Goal: Task Accomplishment & Management: Complete application form

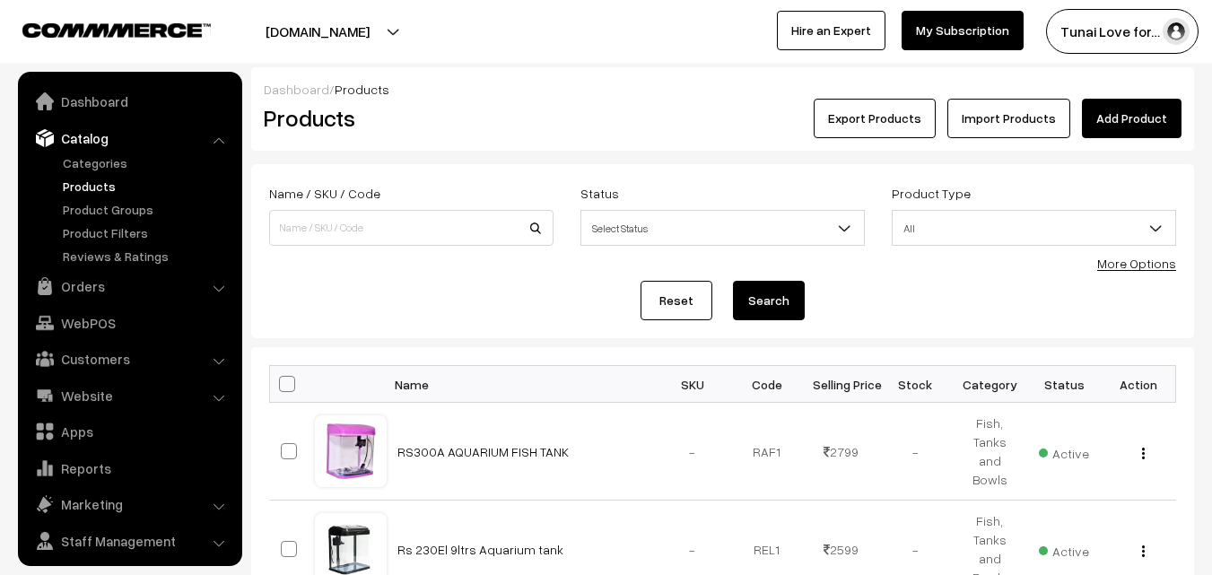
scroll to position [45, 0]
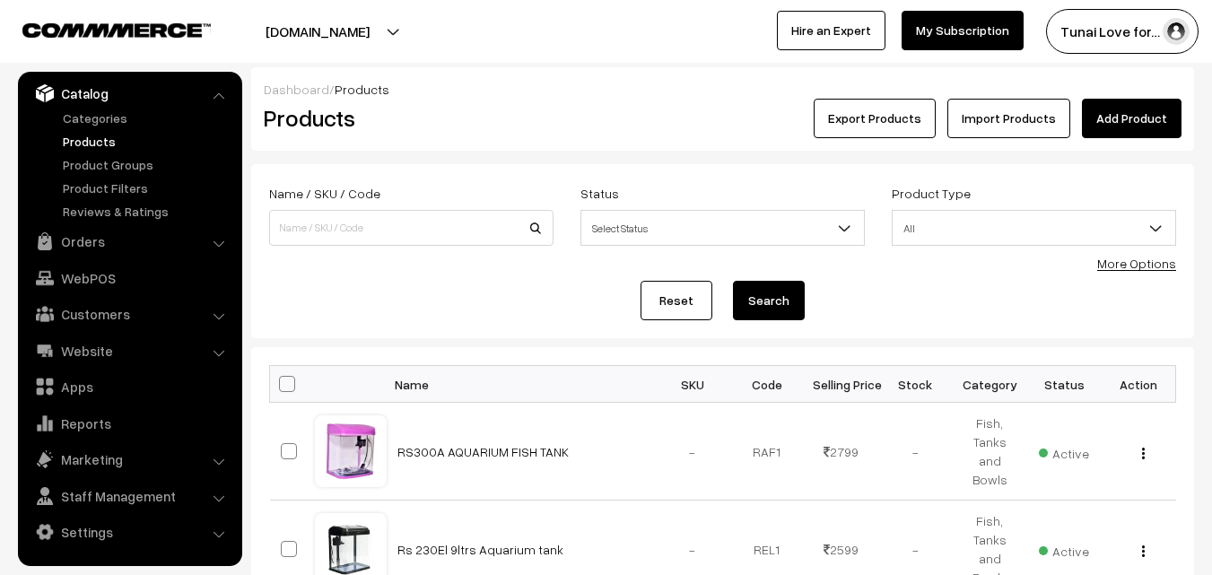
click at [1148, 122] on link "Add Product" at bounding box center [1132, 118] width 100 height 39
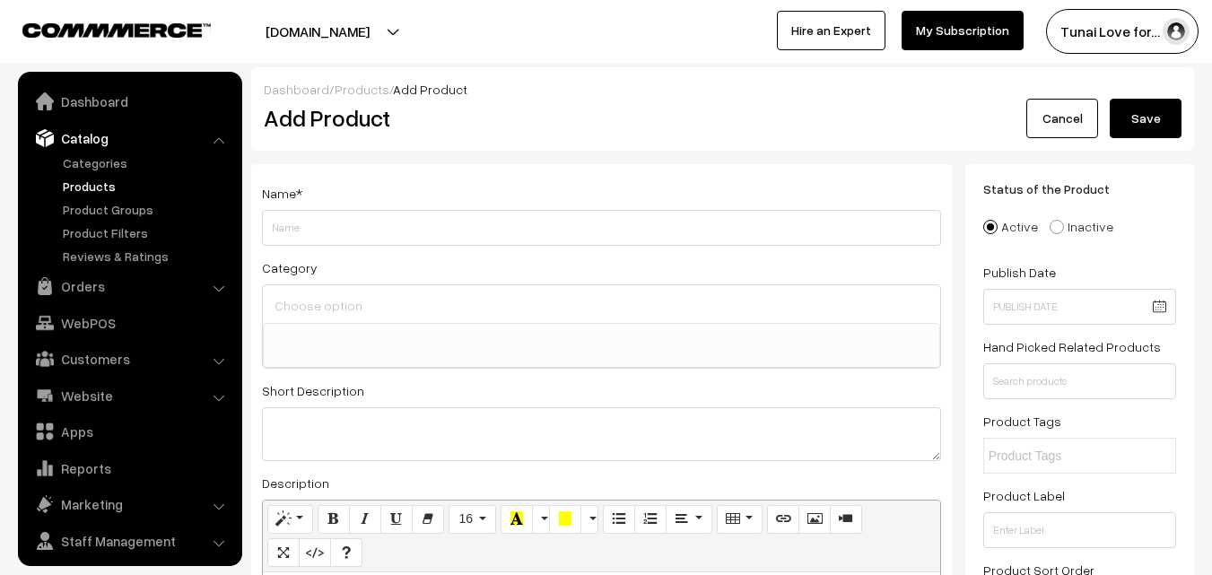
select select
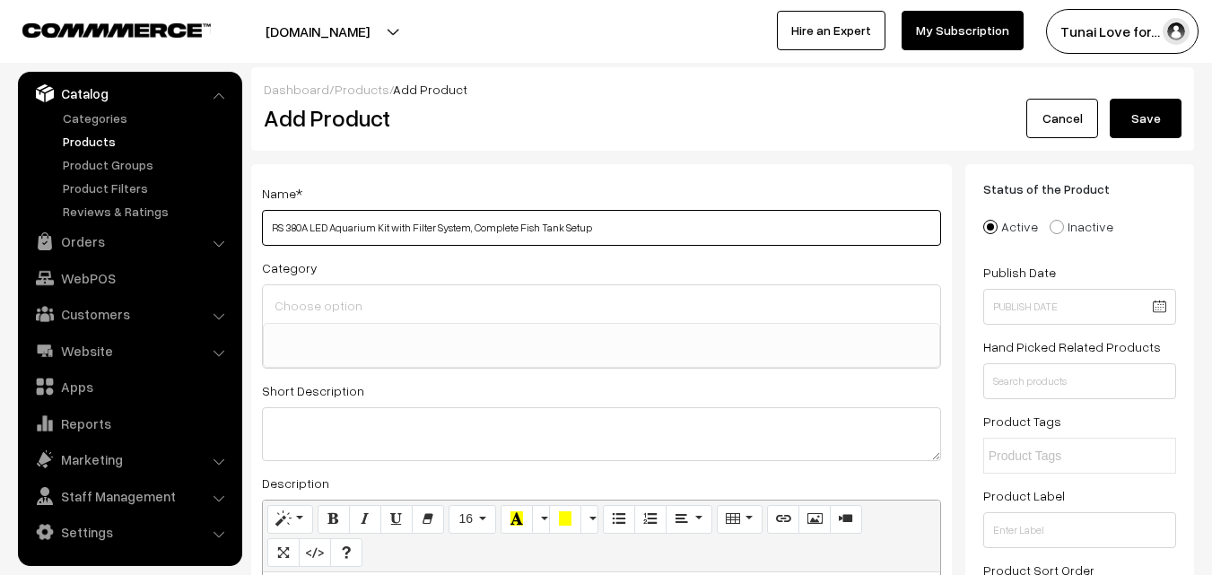
paste input "(White,Black,Green,Blue,RED Etc) (1.5 feet) (30L) Size"
click at [624, 228] on input "RS 380A LED Aquarium Kit with Filter System, Complete Fish Tank Setup (White,Bl…" at bounding box center [601, 228] width 679 height 36
click at [653, 227] on input "RS 380A LED Aquarium Kit with Filter System, Complete Fish Tank Setup (White, B…" at bounding box center [601, 228] width 679 height 36
click at [684, 228] on input "RS 380A LED Aquarium Kit with Filter System, Complete Fish Tank Setup (White, B…" at bounding box center [601, 228] width 679 height 36
click at [708, 228] on input "RS 380A LED Aquarium Kit with Filter System, Complete Fish Tank Setup (White, B…" at bounding box center [601, 228] width 679 height 36
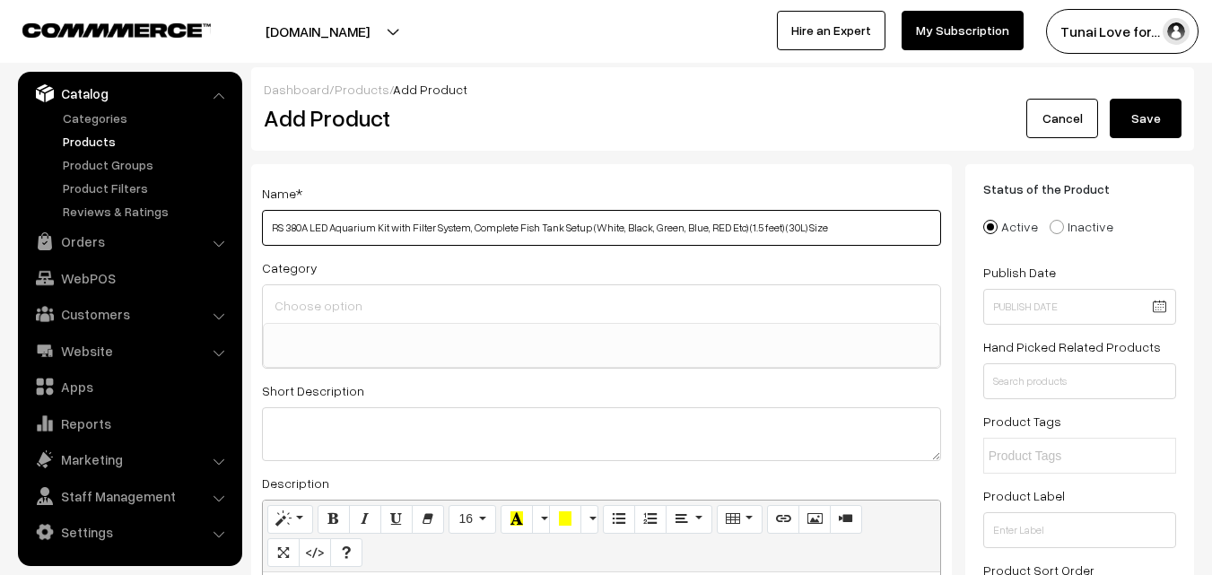
drag, startPoint x: 711, startPoint y: 229, endPoint x: 729, endPoint y: 229, distance: 17.0
click at [729, 229] on input "RS 380A LED Aquarium Kit with Filter System, Complete Fish Tank Setup (White, B…" at bounding box center [601, 228] width 679 height 36
paste input "PINK"
click at [744, 230] on input "RS 380A LED Aquarium Kit with Filter System, Complete Fish Tank Setup (White, B…" at bounding box center [601, 228] width 679 height 36
drag, startPoint x: 715, startPoint y: 224, endPoint x: 728, endPoint y: 224, distance: 12.6
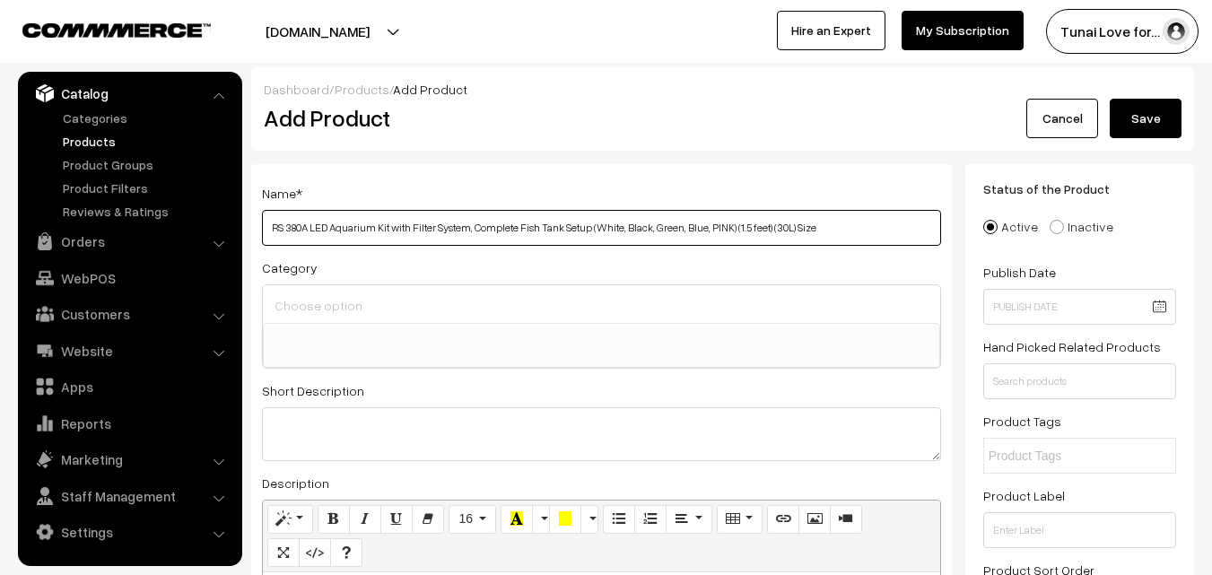
click at [728, 224] on input "RS 380A LED Aquarium Kit with Filter System, Complete Fish Tank Setup (White, B…" at bounding box center [601, 228] width 679 height 36
click at [818, 229] on input "RS 380A LED Aquarium Kit with Filter System, Complete Fish Tank Setup (White, B…" at bounding box center [601, 228] width 679 height 36
type input "RS 380A LED Aquarium Kit with Filter System, Complete Fish Tank Setup (White, B…"
click at [727, 299] on input at bounding box center [601, 305] width 663 height 26
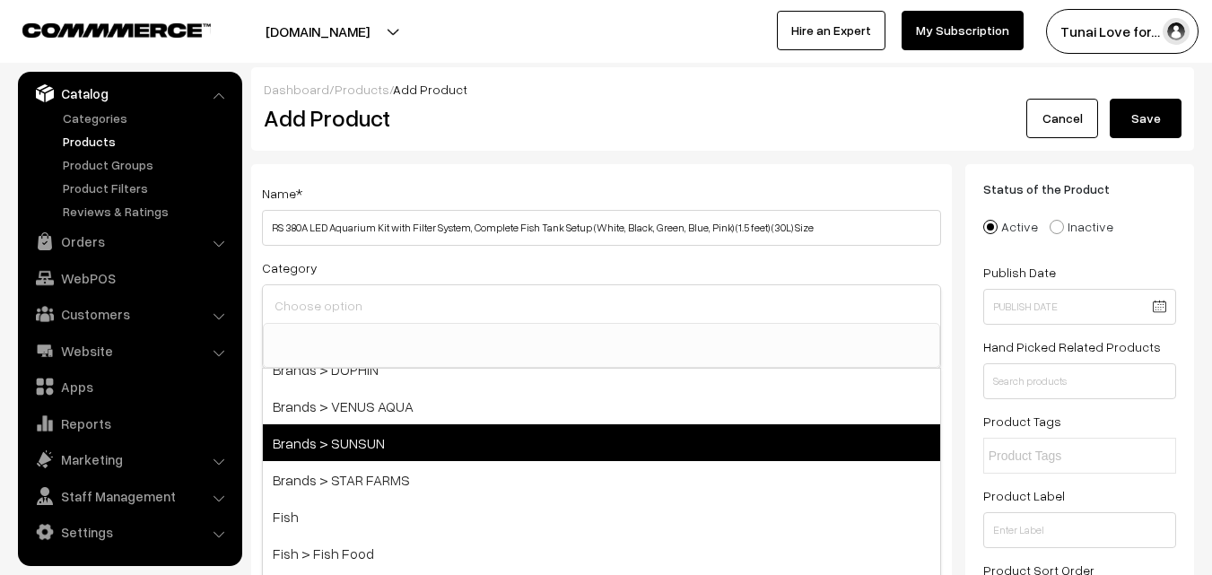
scroll to position [179, 0]
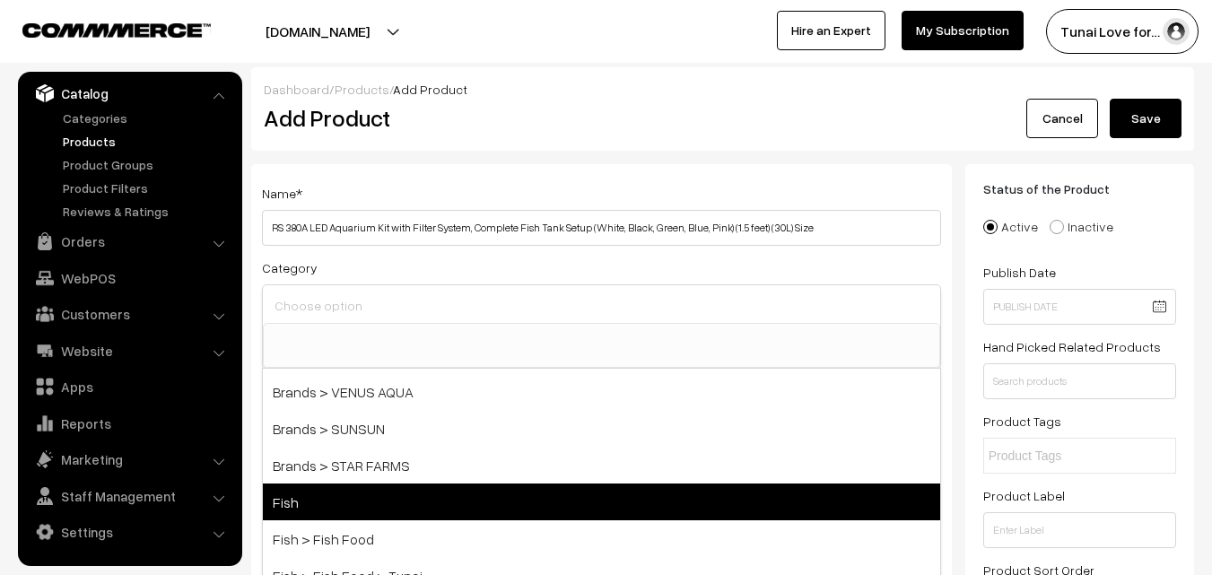
click at [443, 511] on span "Fish" at bounding box center [601, 502] width 677 height 37
select select "1"
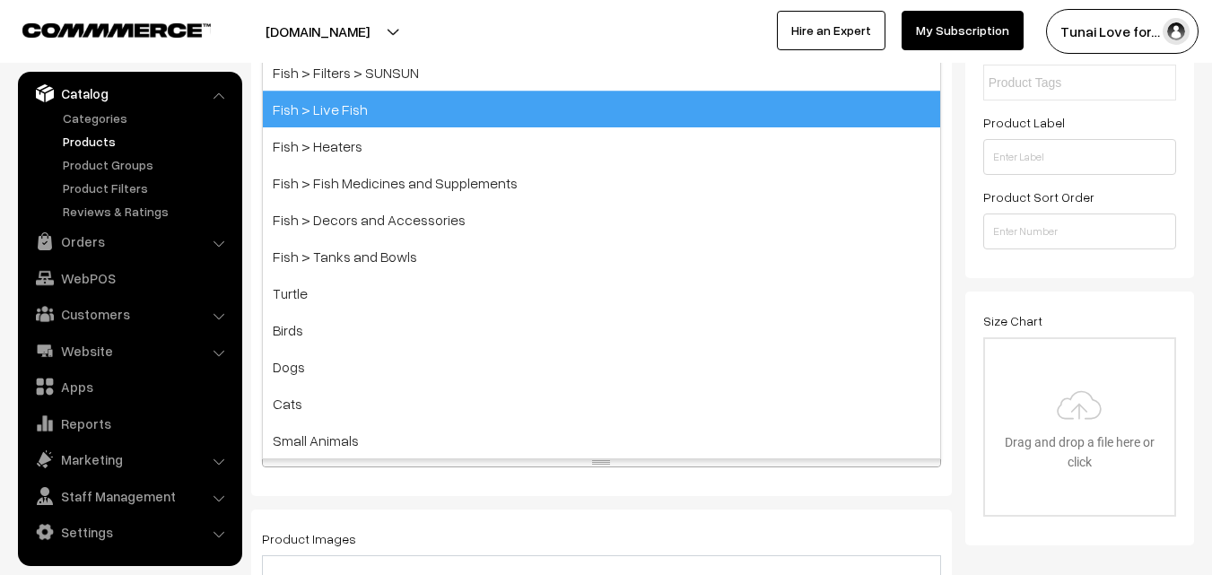
scroll to position [449, 0]
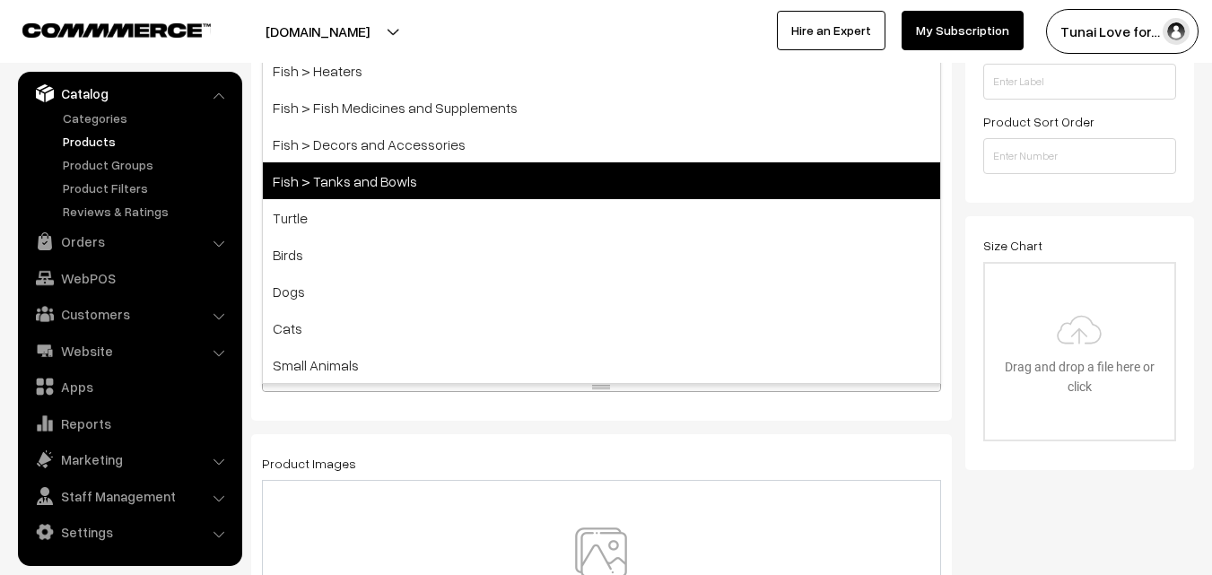
click at [358, 185] on span "Fish > Tanks and Bowls" at bounding box center [601, 180] width 677 height 37
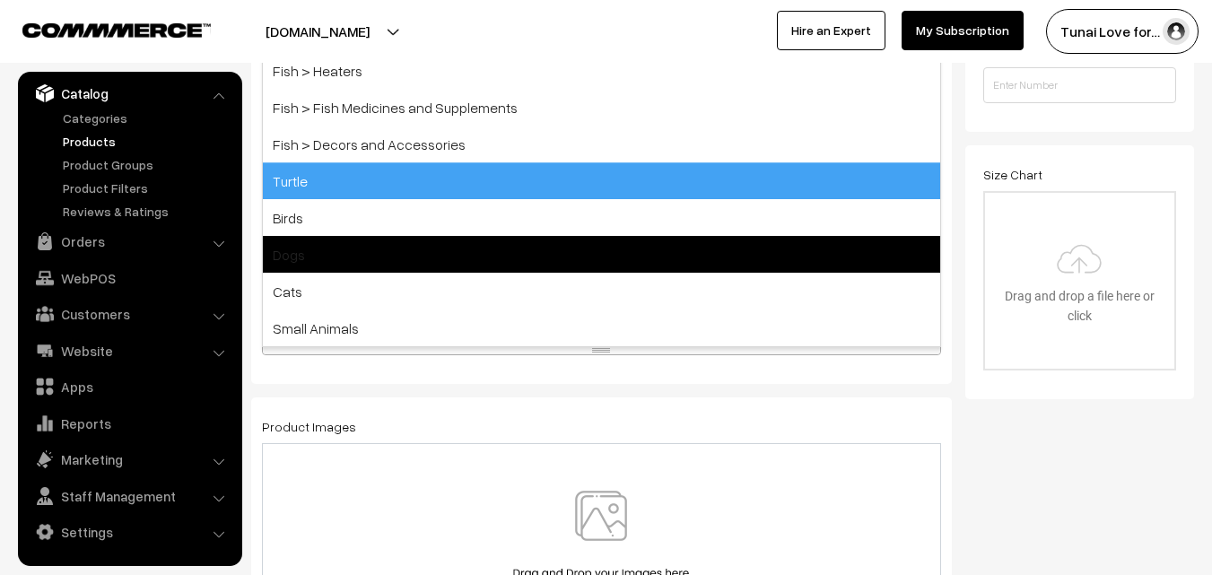
scroll to position [748, 0]
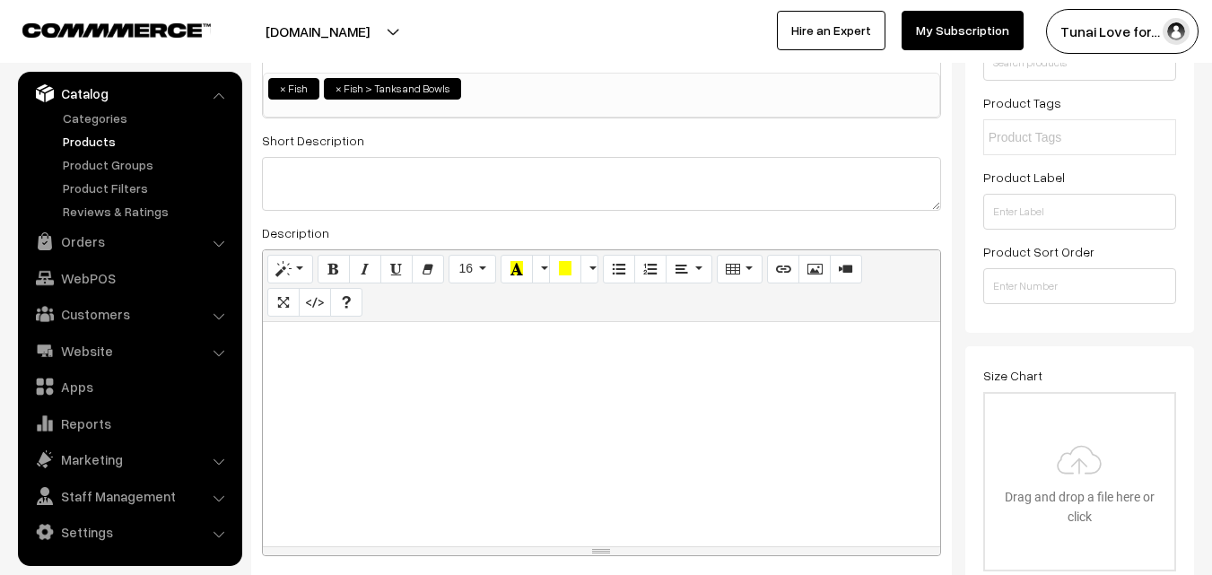
scroll to position [340, 0]
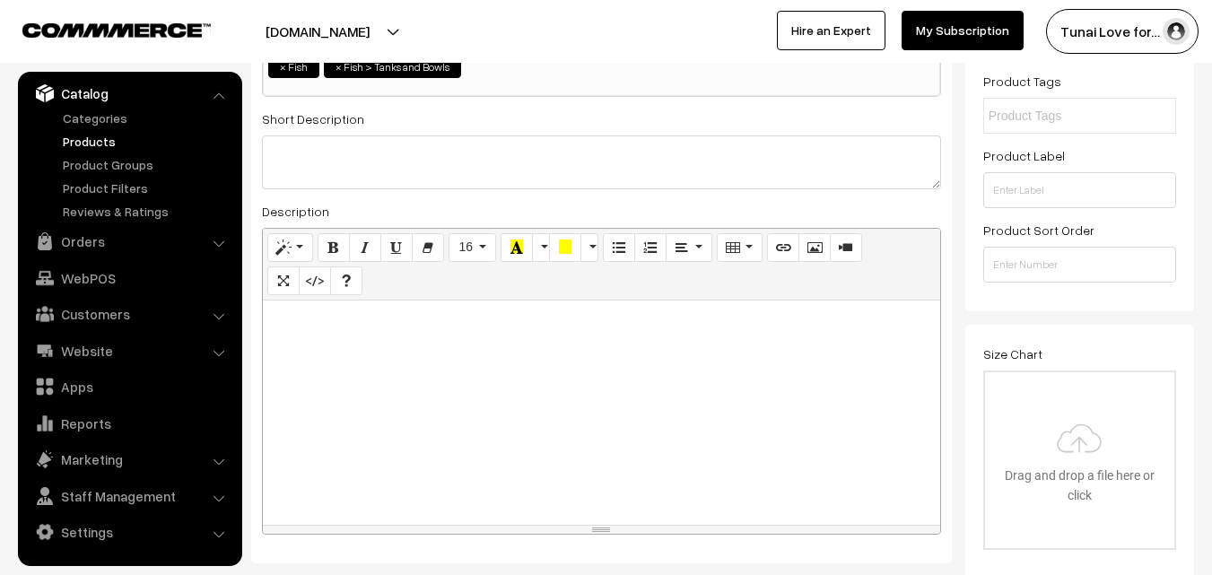
click at [410, 352] on div at bounding box center [601, 413] width 677 height 224
paste div
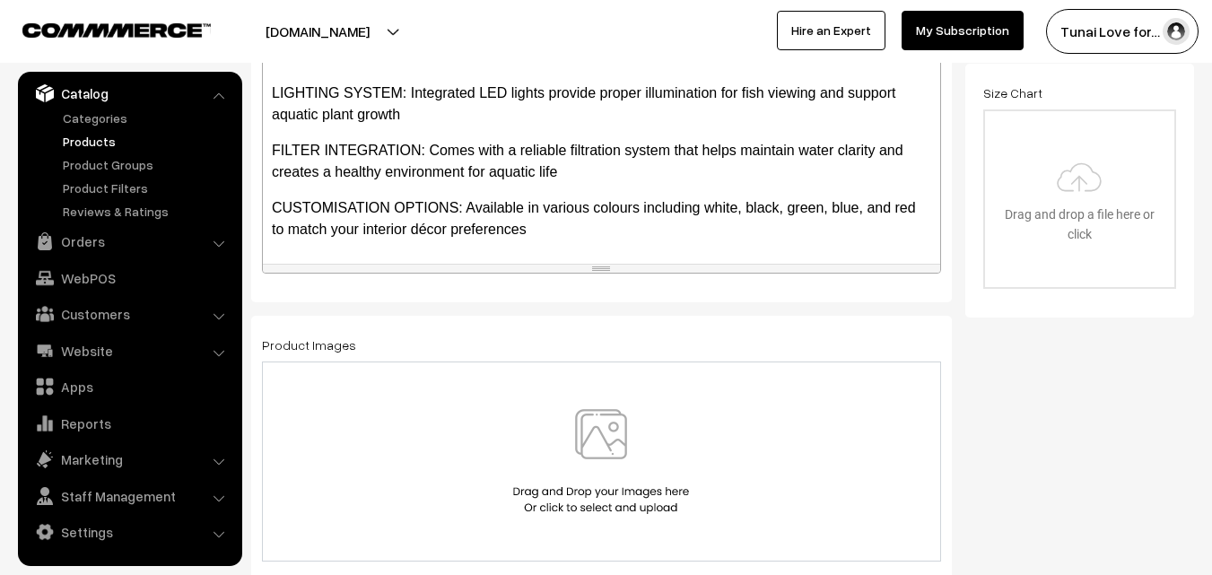
scroll to position [609, 0]
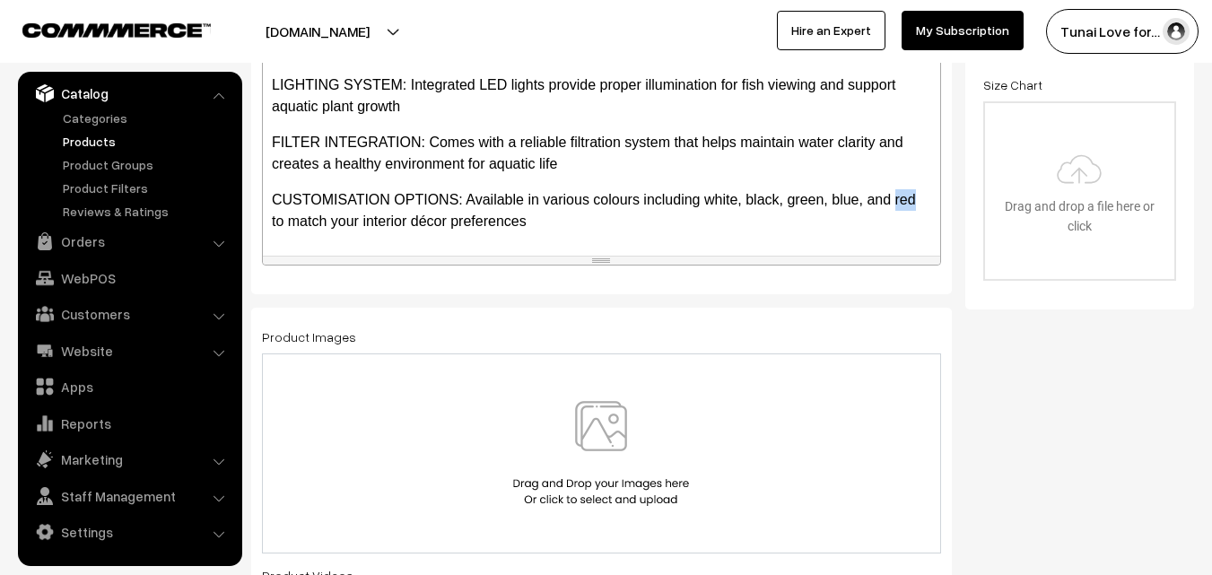
drag, startPoint x: 894, startPoint y: 200, endPoint x: 921, endPoint y: 202, distance: 27.9
click at [921, 202] on div "COMPLETE SETUP: Comprehensive kit includes built-in LED lighting system and eff…" at bounding box center [601, 143] width 677 height 224
click at [585, 223] on p "CUSTOMISATION OPTIONS: Available in various colours including white, black, gre…" at bounding box center [601, 210] width 659 height 43
click at [633, 199] on p "CUSTOMISATION OPTIONS: Available in various colours including white, black, gre…" at bounding box center [601, 210] width 659 height 43
click at [626, 201] on p "CUSTOMISATION OPTIONS: Available in various colours including white, black, gre…" at bounding box center [601, 210] width 659 height 43
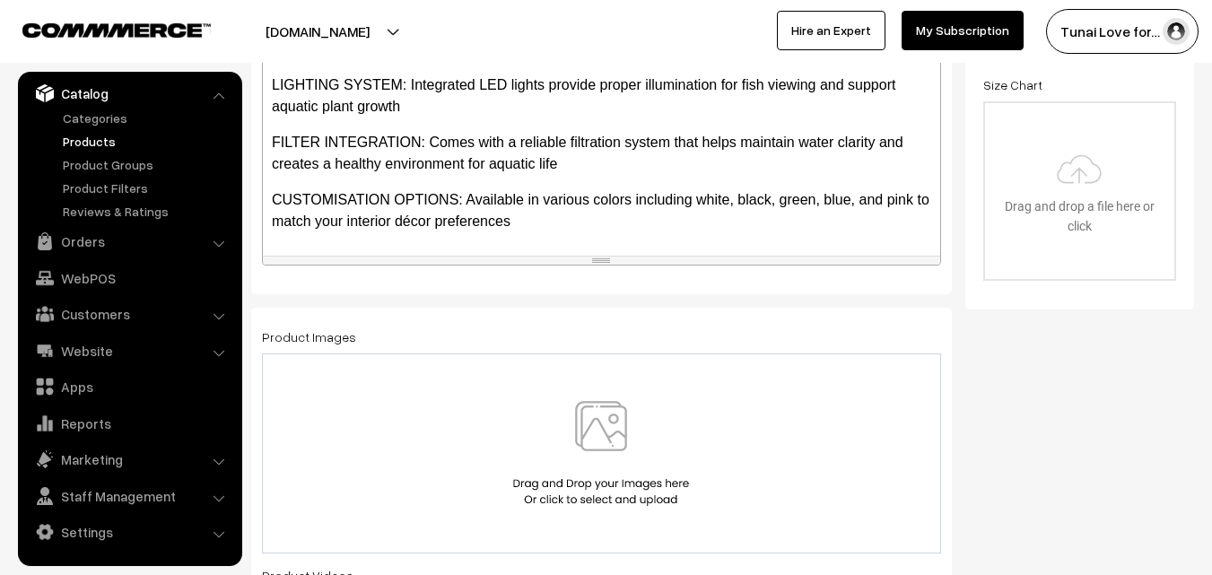
click at [684, 223] on p "CUSTOMISATION OPTIONS: Available in various colors including white, black, gree…" at bounding box center [601, 210] width 659 height 43
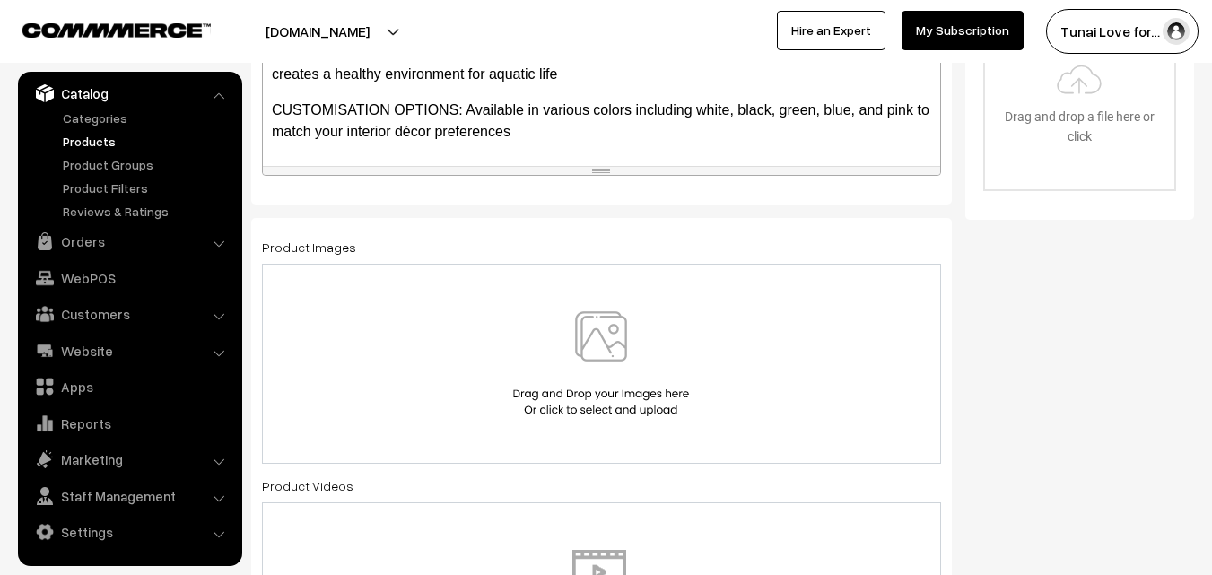
click at [641, 357] on img at bounding box center [601, 363] width 185 height 105
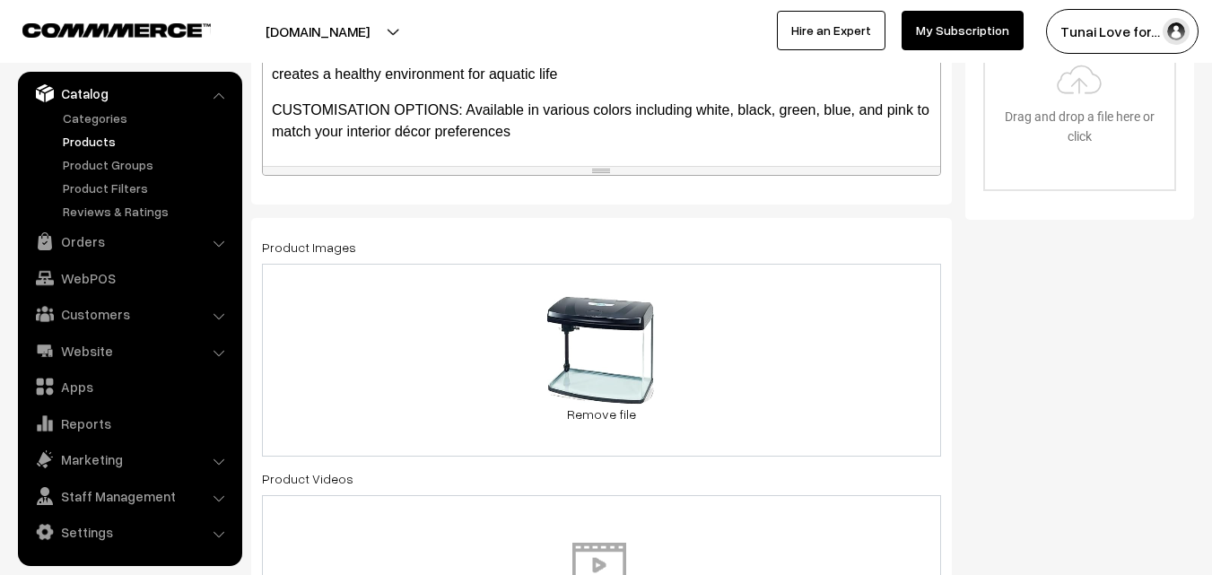
click at [775, 354] on div "9.1 KB 318yOWAlg7L.jpg Check Error Remove file" at bounding box center [601, 360] width 679 height 193
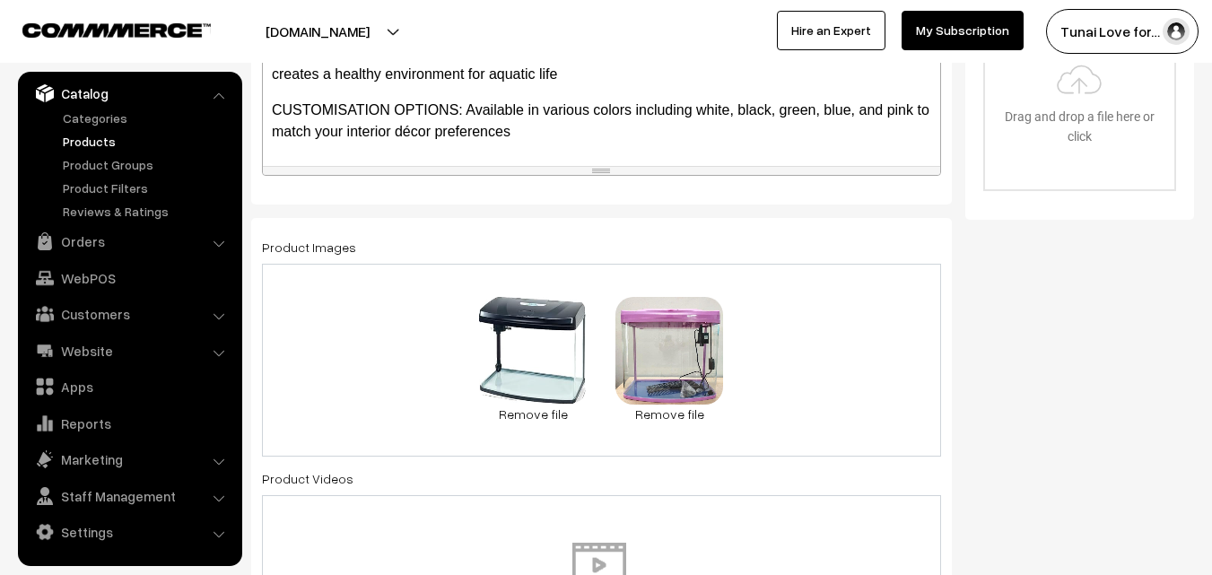
click at [823, 343] on div "9.1 KB 318yOWAlg7L.jpg Check Error Remove file 39.4 KB 51oHZ2isT+L.jpg Check Er…" at bounding box center [601, 360] width 679 height 193
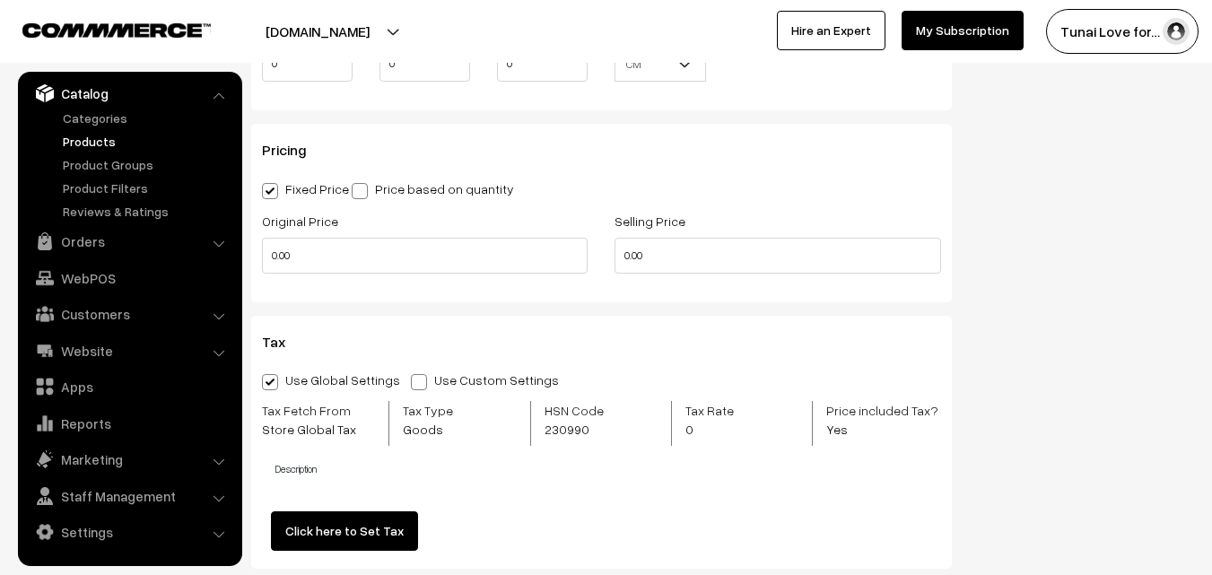
scroll to position [1596, 0]
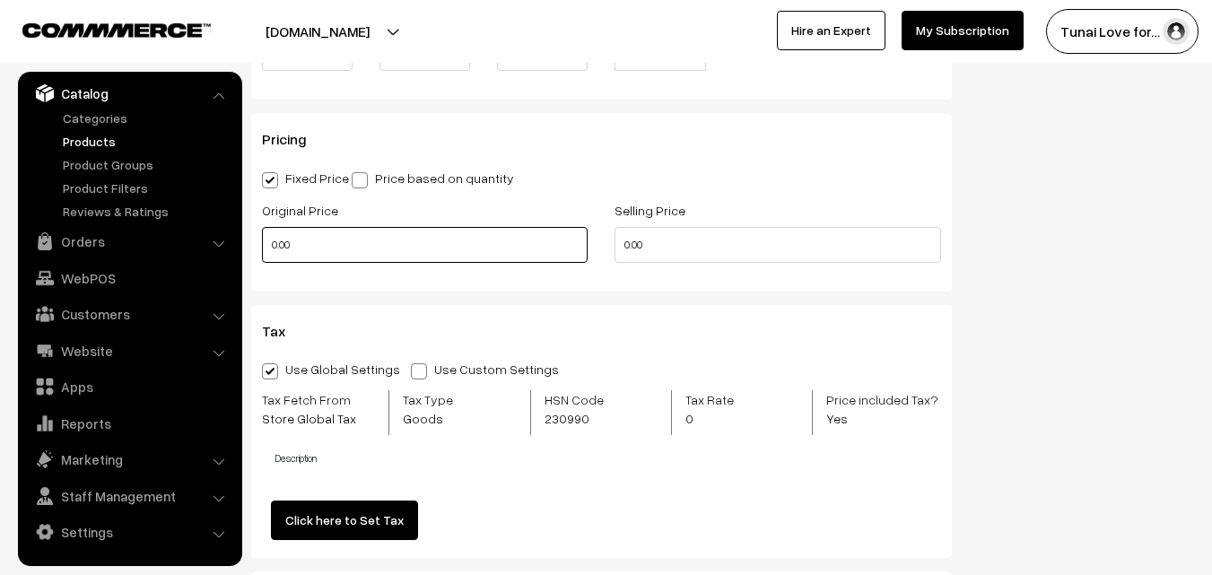
drag, startPoint x: 317, startPoint y: 244, endPoint x: 266, endPoint y: 244, distance: 51.1
click at [266, 244] on input "0.00" at bounding box center [425, 245] width 326 height 36
drag, startPoint x: 278, startPoint y: 241, endPoint x: 269, endPoint y: 242, distance: 9.0
click at [269, 242] on input "0" at bounding box center [425, 245] width 326 height 36
type input "4999"
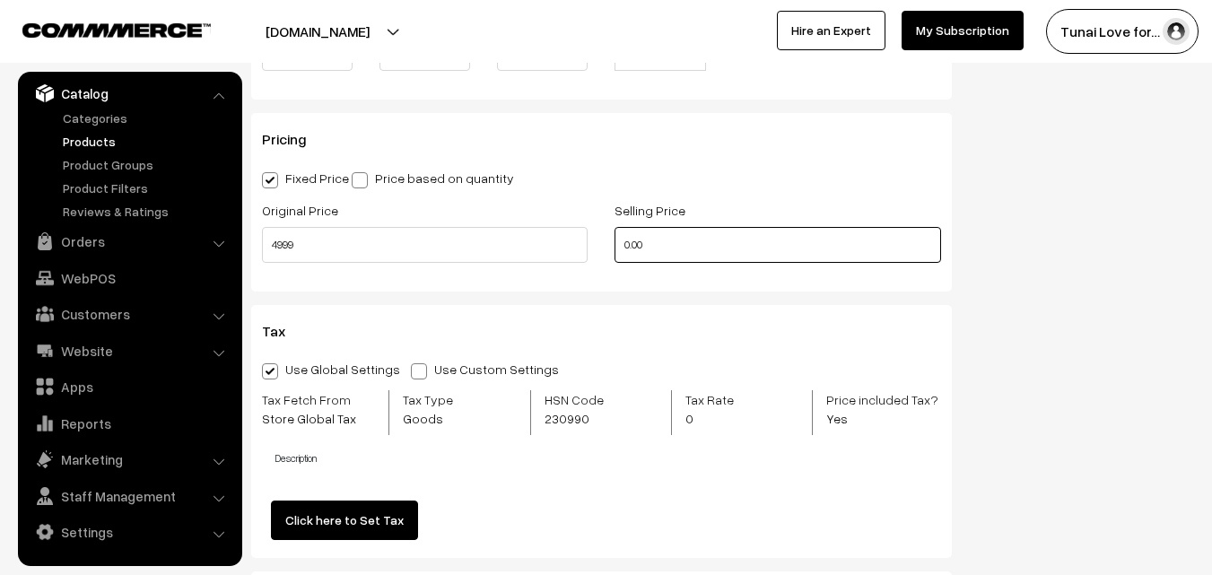
drag, startPoint x: 652, startPoint y: 245, endPoint x: 602, endPoint y: 241, distance: 50.4
click at [602, 241] on div "Selling Price 0.00" at bounding box center [777, 236] width 353 height 74
type input "4499"
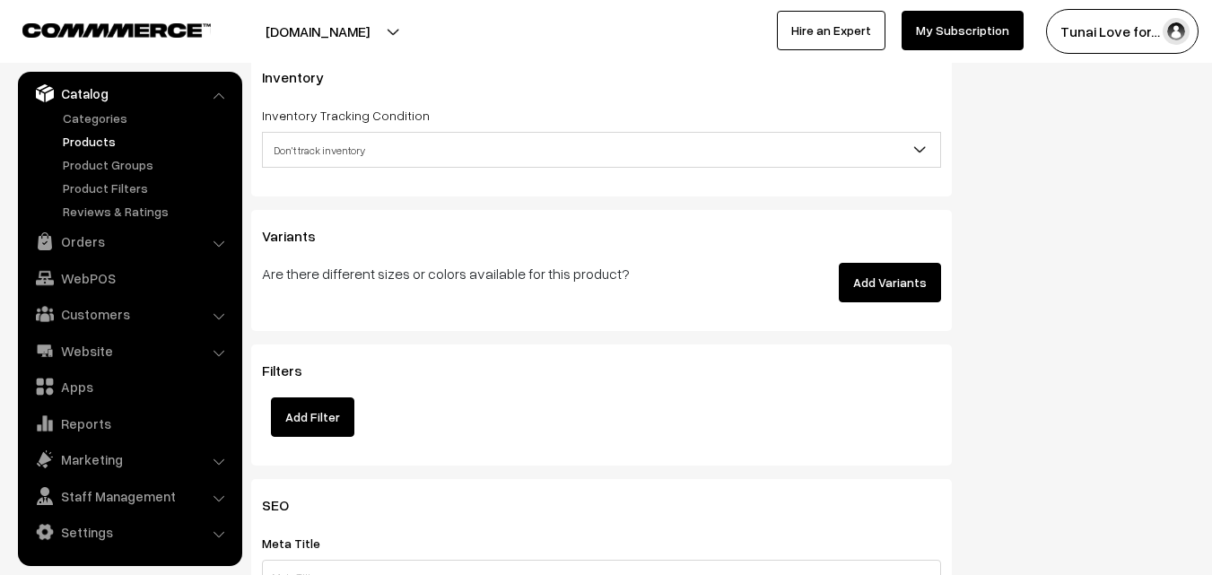
scroll to position [2134, 0]
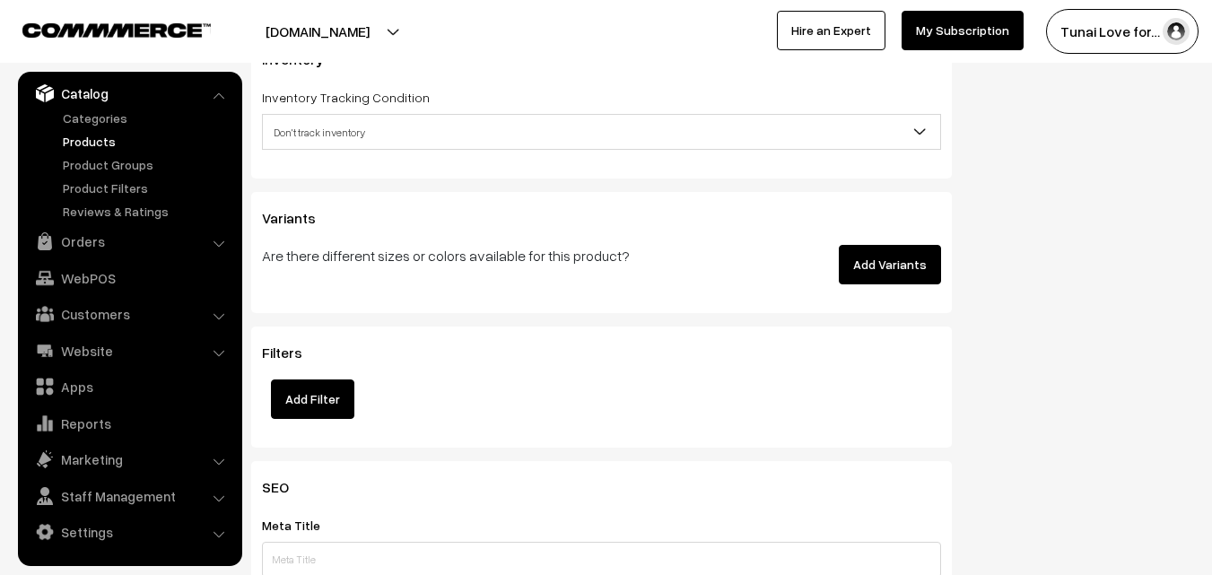
click at [882, 272] on button "Add Variants" at bounding box center [890, 264] width 102 height 39
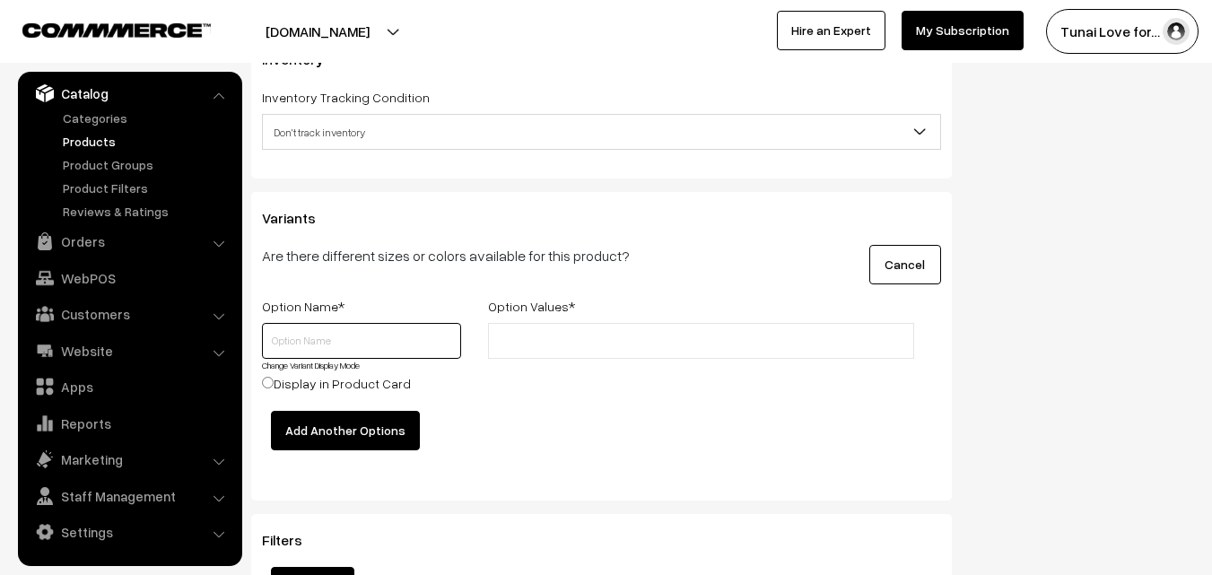
click at [357, 347] on input "text" at bounding box center [361, 341] width 199 height 36
type input "Color"
click at [589, 334] on input "text" at bounding box center [571, 341] width 157 height 19
paste input "BLACK"
type input "BLACK"
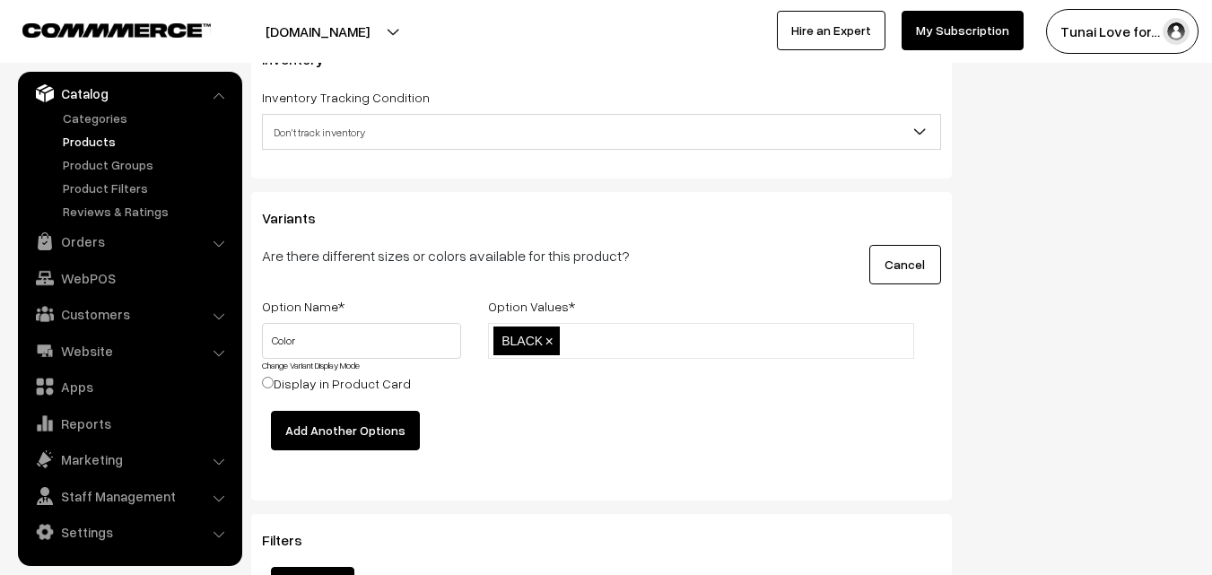
click at [604, 391] on div "BLACK BLACK ×" at bounding box center [701, 367] width 453 height 88
click at [638, 336] on input "text" at bounding box center [642, 341] width 157 height 19
paste input "BLUE"
type input "BLUE"
click at [630, 385] on div "BLACK,BLUE BLACK ×" at bounding box center [701, 367] width 453 height 88
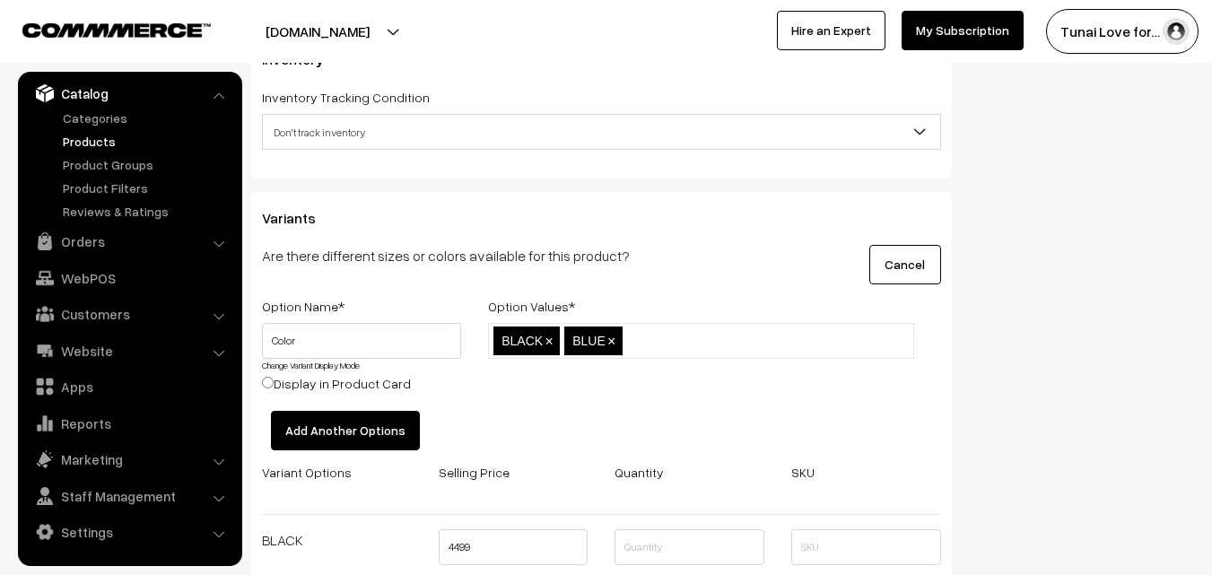
click at [685, 345] on input "text" at bounding box center [705, 341] width 157 height 19
paste input "GREEN"
type input "GREEN"
click at [657, 402] on div "BLACK,BLUE,GREEN BLACK × BLUE ×" at bounding box center [701, 367] width 453 height 88
click at [719, 340] on input "text" at bounding box center [780, 341] width 157 height 19
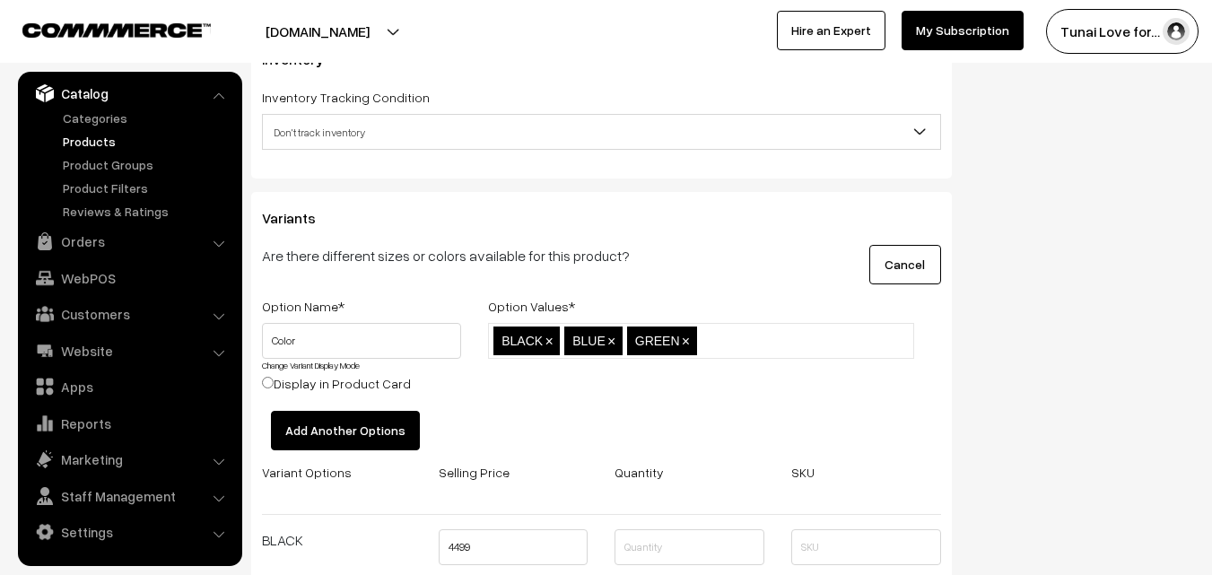
paste input "PINK"
type input "PINK"
click at [678, 380] on div "BLACK,BLUE,GREEN,PINK BLACK × BLUE × GREEN ×" at bounding box center [701, 367] width 453 height 88
click at [790, 345] on ul "BLACK × BLUE × GREEN × PINK ×" at bounding box center [701, 357] width 426 height 68
paste input "WHITE"
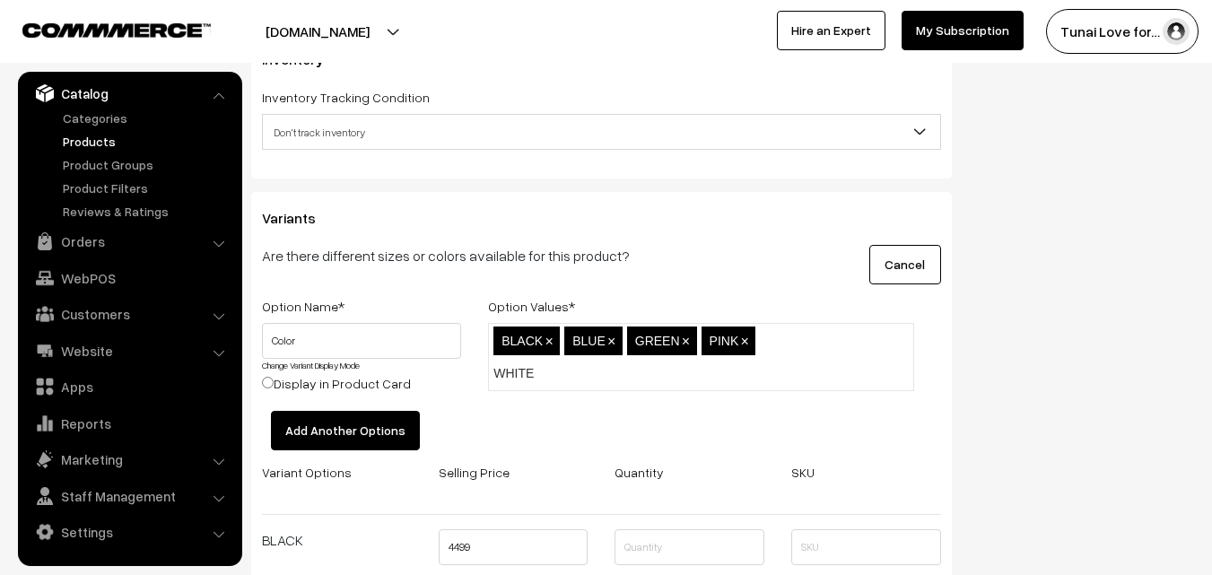
type input "WHITE"
click at [807, 419] on div "Option Name * Option Values * Color Change Variant Display Mode Display in Prod…" at bounding box center [602, 570] width 706 height 550
click at [268, 380] on input "Display in Product Card" at bounding box center [268, 383] width 12 height 12
radio input "true"
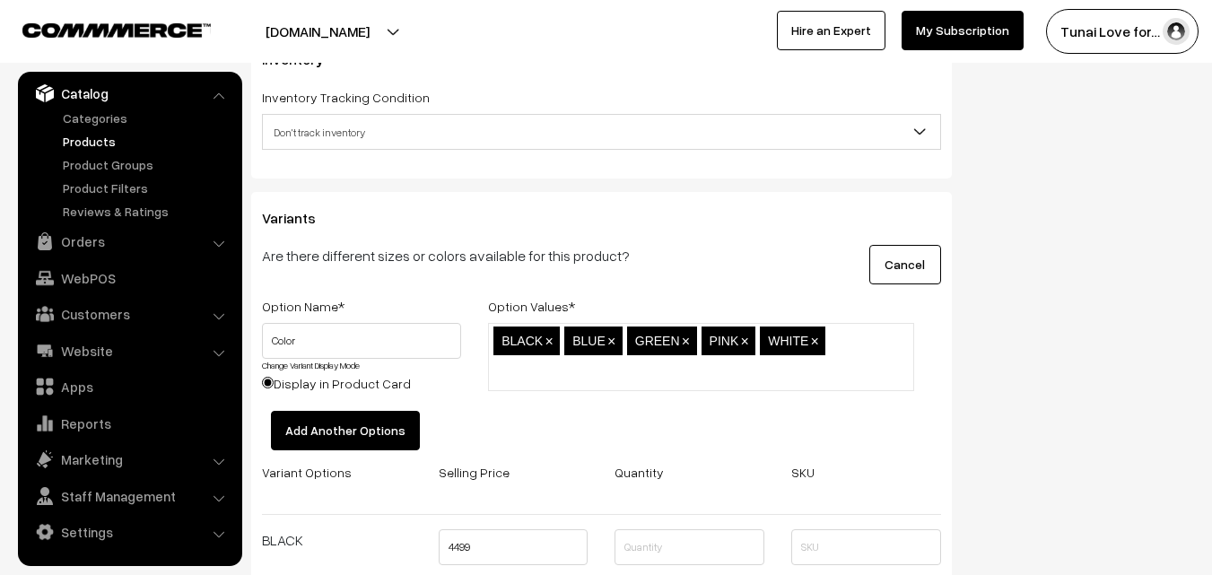
click at [269, 382] on input "Display in Product Card" at bounding box center [268, 383] width 12 height 12
click at [264, 388] on input "Display in Product Card" at bounding box center [268, 383] width 12 height 12
click at [266, 380] on input "Display in Product Card" at bounding box center [268, 383] width 12 height 12
click at [304, 383] on label "Display in Product Card" at bounding box center [336, 383] width 149 height 19
click at [274, 383] on input "Display in Product Card" at bounding box center [268, 383] width 12 height 12
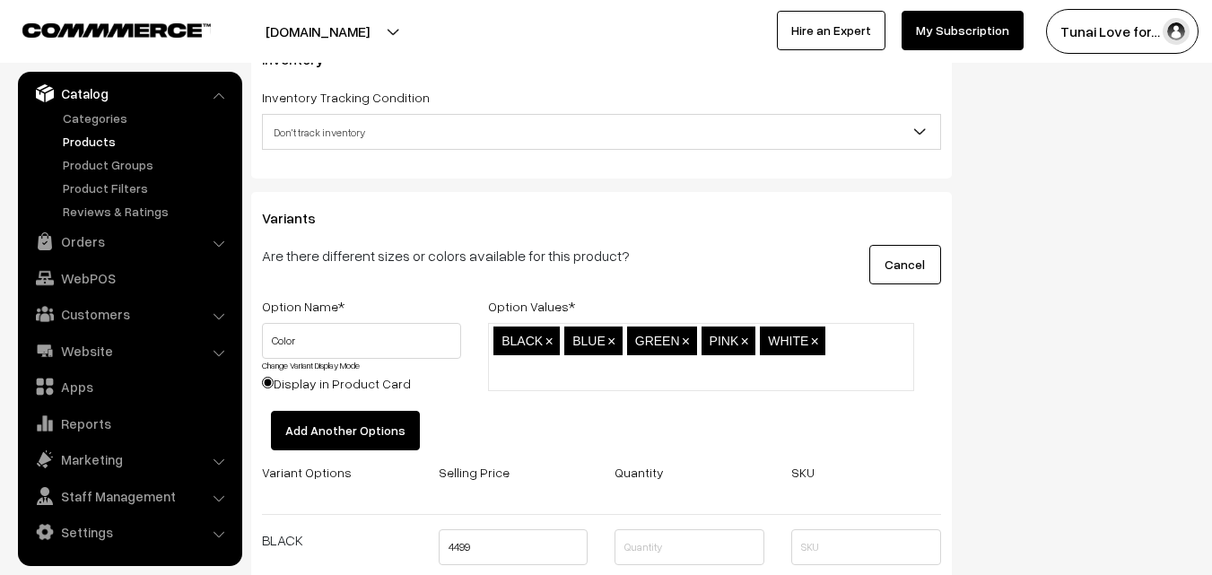
click at [519, 408] on div "BLACK,BLUE,GREEN,PINK,WHITE BLACK × BLUE × GREEN × PINK × WHITE ×" at bounding box center [701, 367] width 453 height 88
click at [506, 408] on div "BLACK,BLUE,GREEN,PINK,WHITE BLACK × BLUE × GREEN × PINK × WHITE ×" at bounding box center [701, 367] width 453 height 88
click at [296, 380] on label "Display in Product Card" at bounding box center [336, 383] width 149 height 19
click at [274, 380] on input "Display in Product Card" at bounding box center [268, 383] width 12 height 12
click at [268, 380] on input "Display in Product Card" at bounding box center [268, 383] width 12 height 12
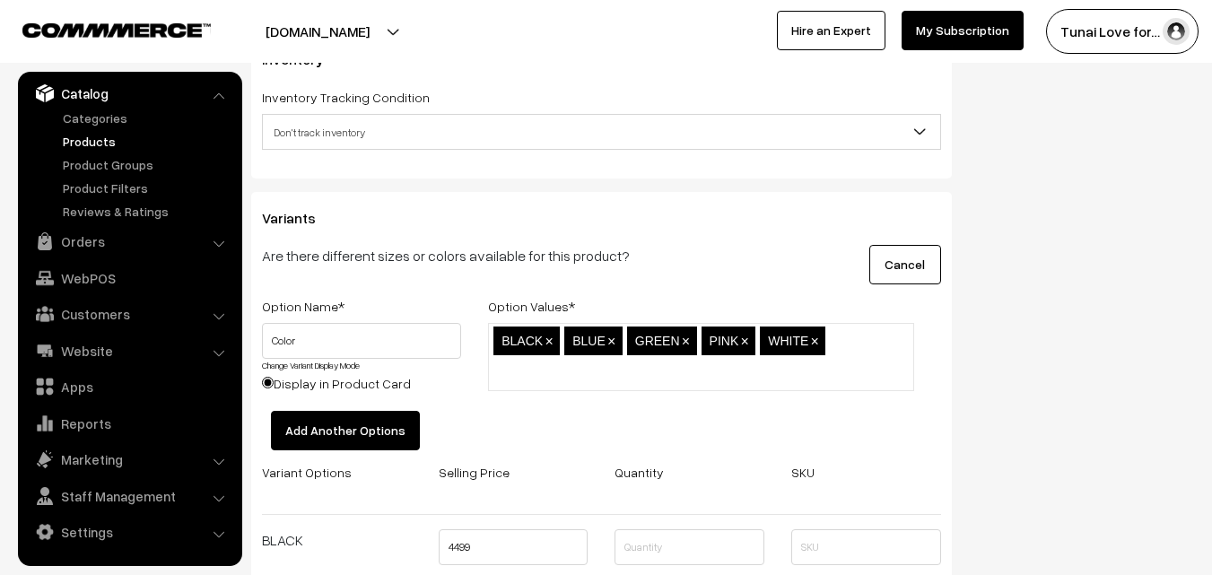
click at [268, 380] on input "Display in Product Card" at bounding box center [268, 383] width 12 height 12
click at [268, 381] on input "Display in Product Card" at bounding box center [268, 383] width 12 height 12
click at [301, 384] on label "Display in Product Card" at bounding box center [336, 383] width 149 height 19
click at [274, 384] on input "Display in Product Card" at bounding box center [268, 383] width 12 height 12
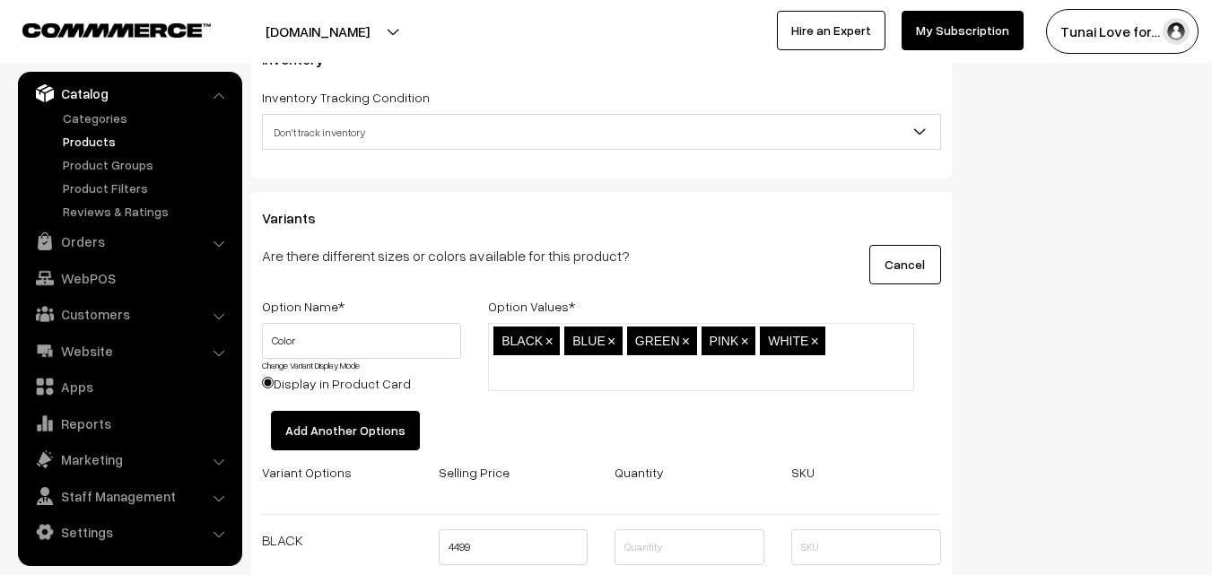
click at [847, 357] on ul "BLACK × BLUE × GREEN × PINK × WHITE ×" at bounding box center [701, 357] width 426 height 68
click at [264, 382] on input "Display in Product Card" at bounding box center [268, 383] width 12 height 12
click at [311, 386] on label "Display in Product Card" at bounding box center [336, 383] width 149 height 19
click at [274, 386] on input "Display in Product Card" at bounding box center [268, 383] width 12 height 12
drag, startPoint x: 307, startPoint y: 386, endPoint x: 270, endPoint y: 379, distance: 37.5
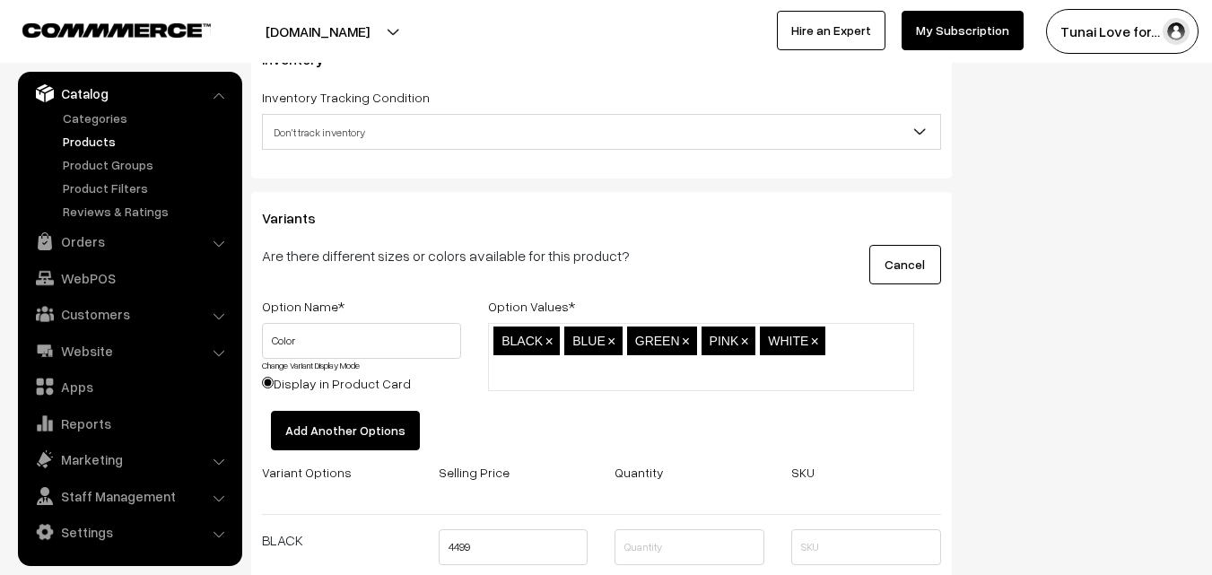
click at [270, 379] on input "Display in Product Card" at bounding box center [268, 383] width 12 height 12
click at [270, 382] on input "Display in Product Card" at bounding box center [268, 383] width 12 height 12
click at [844, 355] on ul "BLACK × BLUE × GREEN × PINK × WHITE ×" at bounding box center [701, 357] width 426 height 68
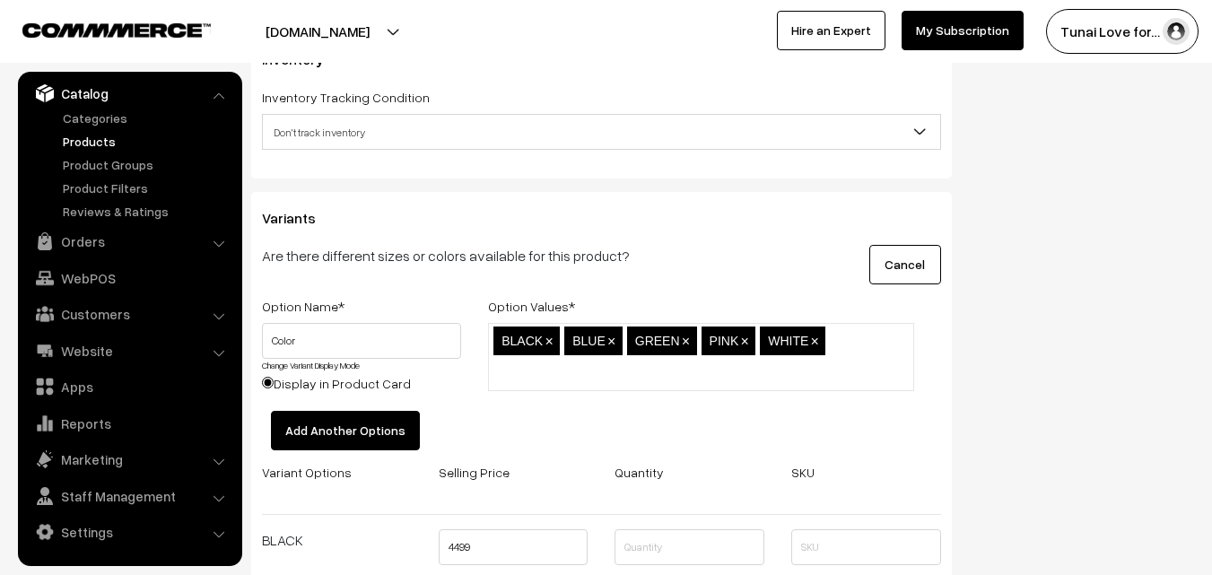
click at [771, 407] on div "BLACK,BLUE,GREEN,PINK,WHITE BLACK × BLUE × GREEN × PINK × WHITE ×" at bounding box center [701, 367] width 453 height 88
drag, startPoint x: 905, startPoint y: 260, endPoint x: 782, endPoint y: 213, distance: 131.8
click at [782, 213] on div "Variants Are there different sizes or colors available for this product? Cancel…" at bounding box center [601, 571] width 701 height 758
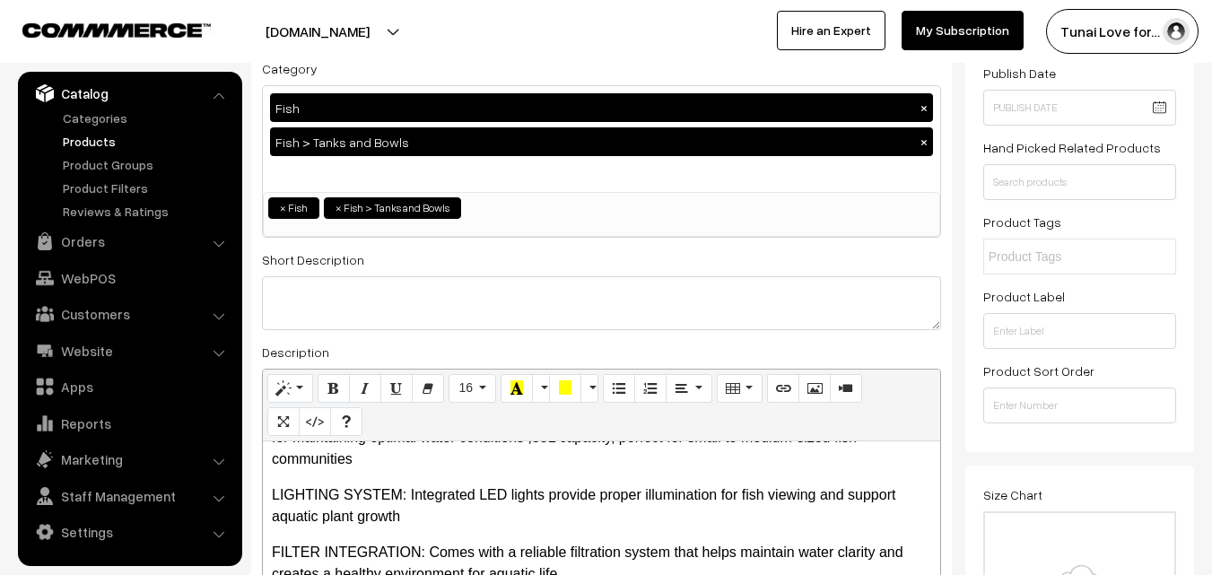
scroll to position [0, 0]
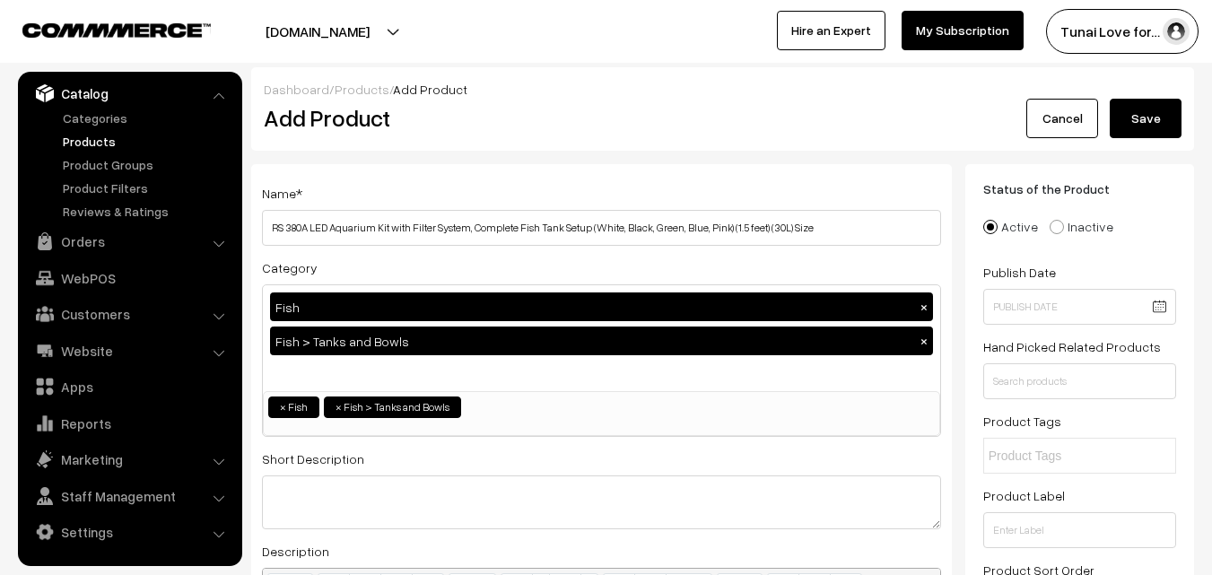
click at [1124, 116] on button "Save" at bounding box center [1146, 118] width 72 height 39
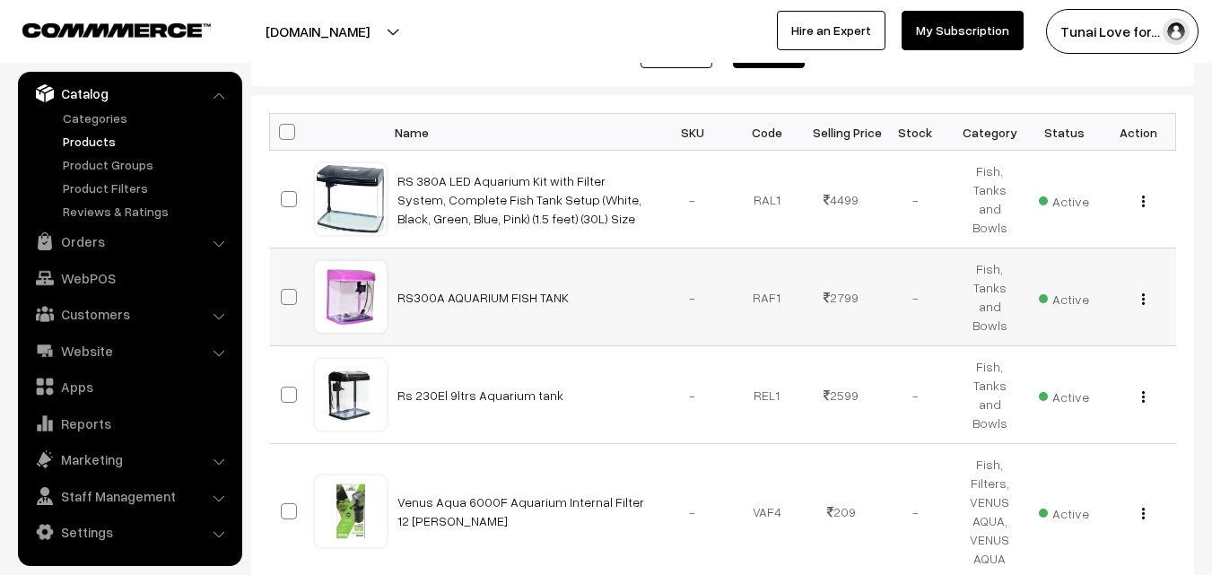
scroll to position [269, 0]
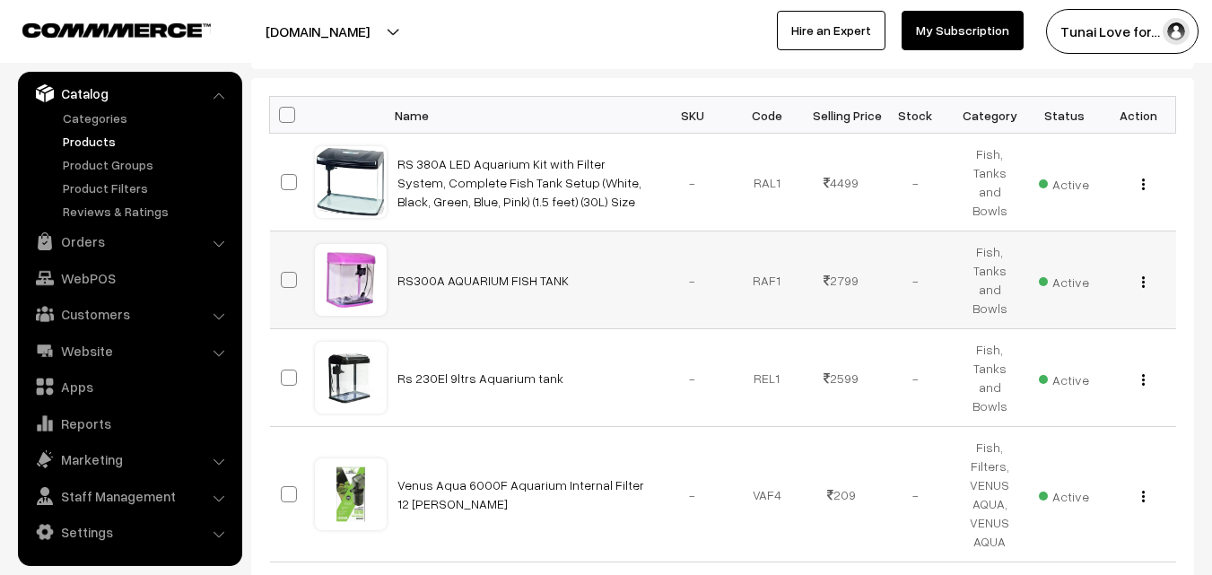
click at [1145, 284] on button "button" at bounding box center [1143, 282] width 4 height 14
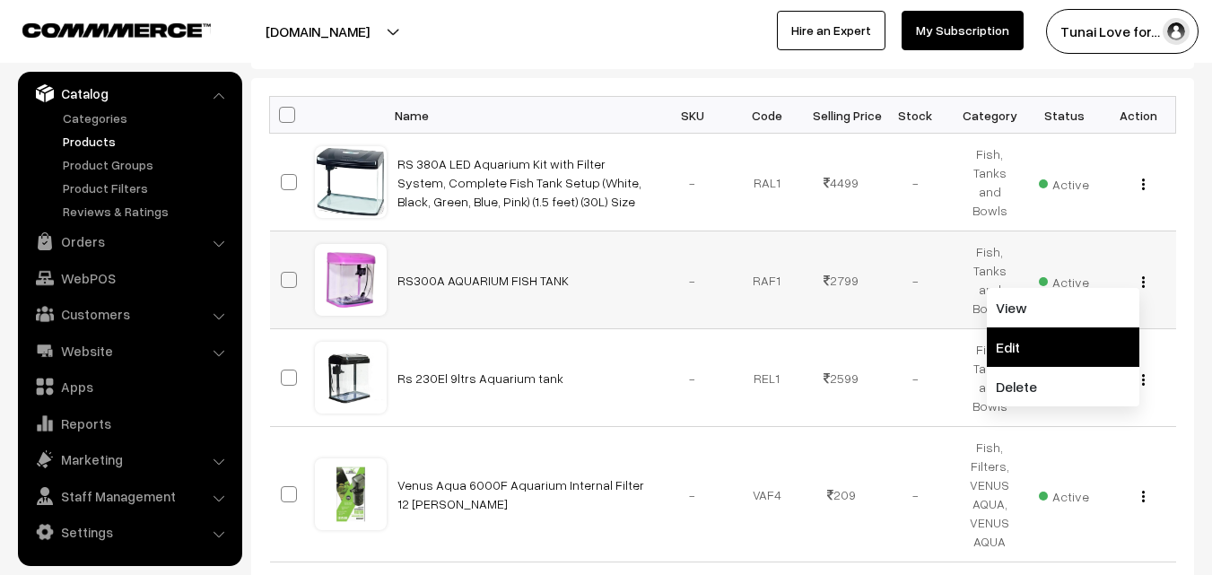
click at [1019, 345] on link "Edit" at bounding box center [1063, 346] width 153 height 39
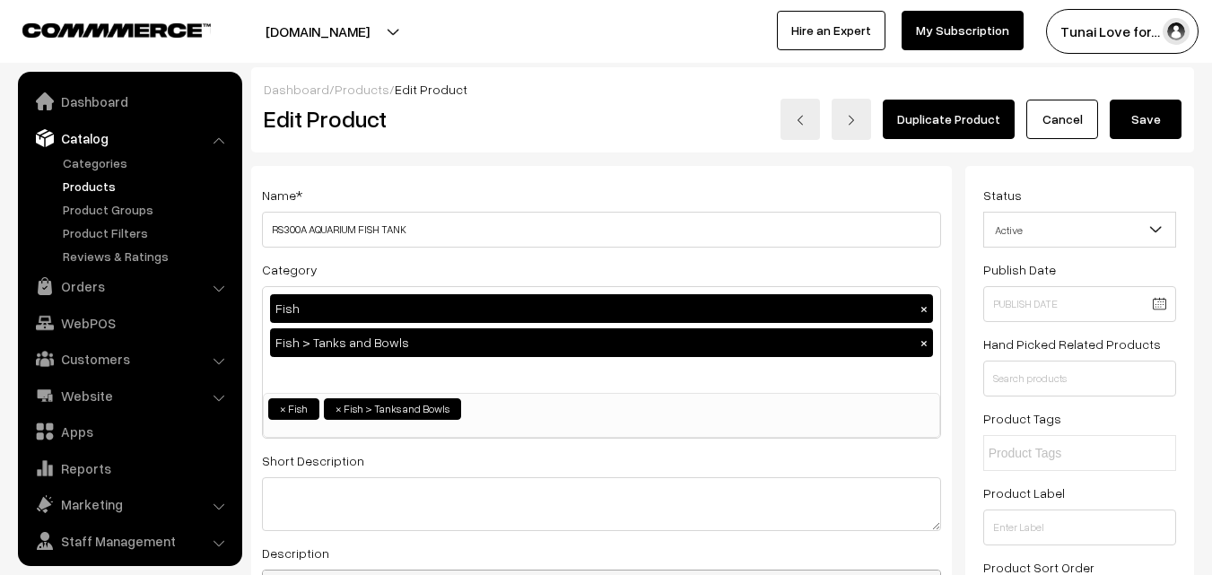
scroll to position [45, 0]
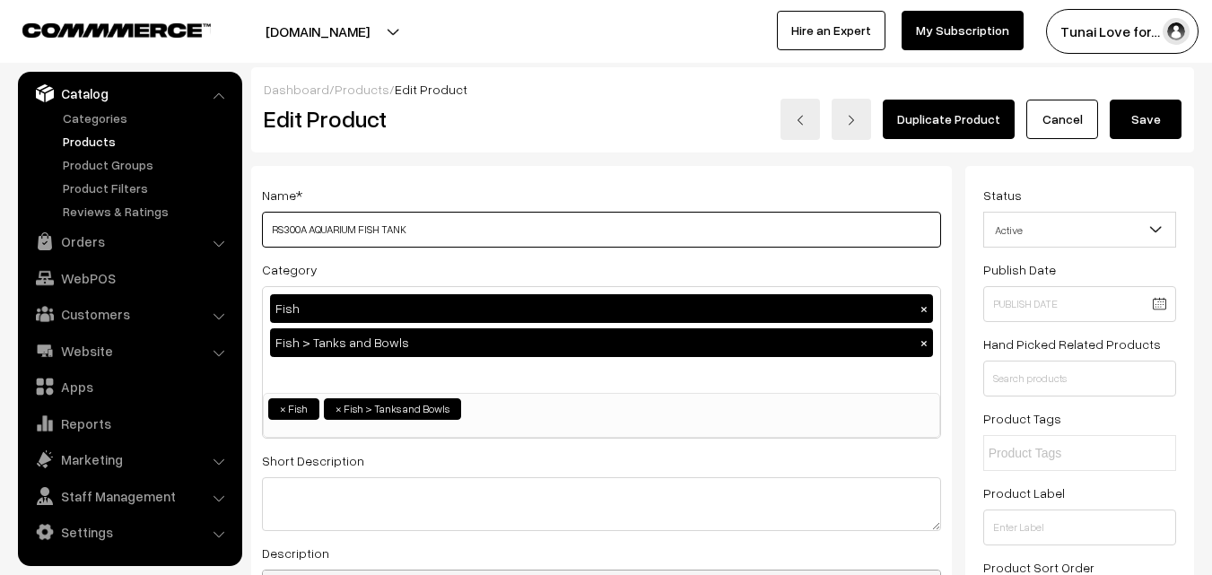
drag, startPoint x: 310, startPoint y: 230, endPoint x: 489, endPoint y: 233, distance: 179.5
click at [489, 233] on input "RS300A AQUARIUM FISH TANK" at bounding box center [601, 230] width 679 height 36
paste input "LED Aquarium Kit with Filter System, Complete Fish Tank Setup (White, Black, Gr…"
type input "RS300A LED Aquarium Kit with Filter System, Complete Fish Tank Setup (White, Bl…"
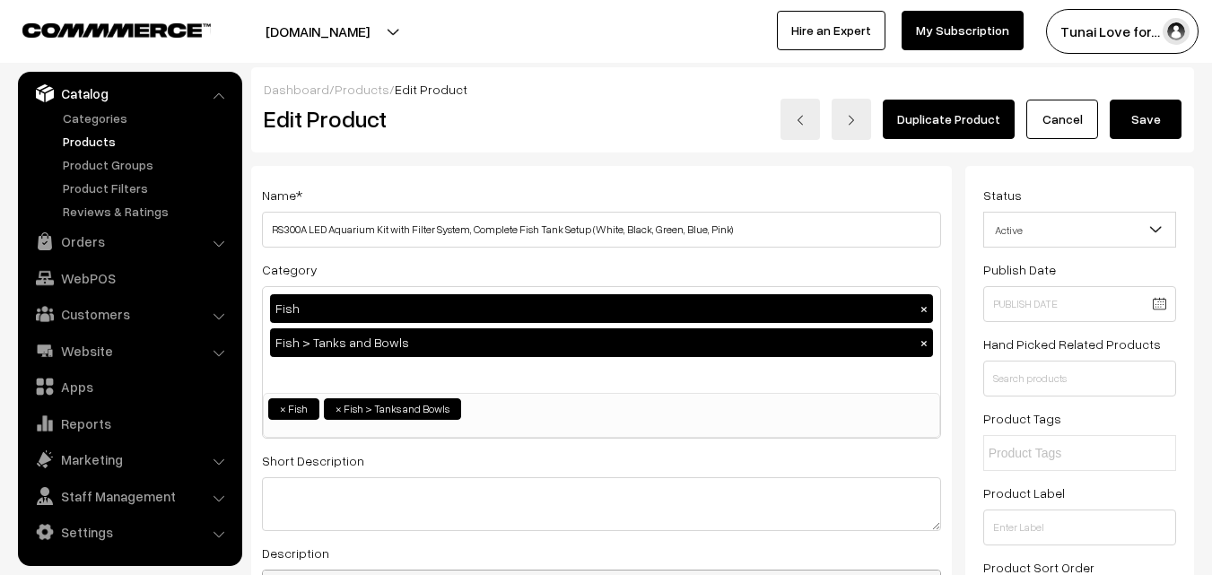
click at [1165, 125] on button "Save" at bounding box center [1146, 119] width 72 height 39
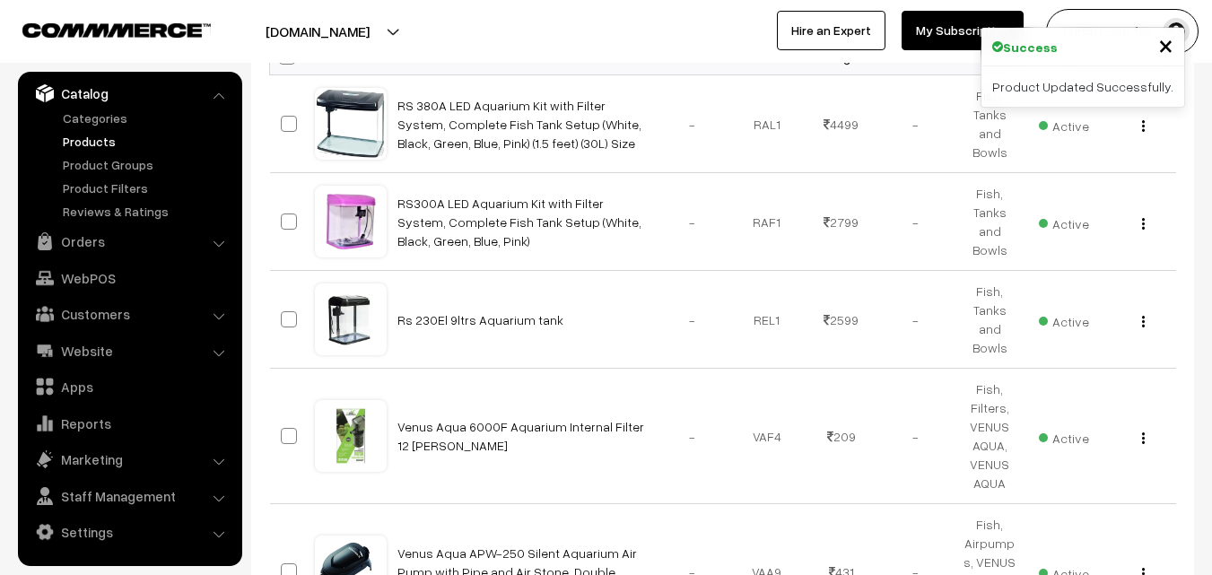
scroll to position [359, 0]
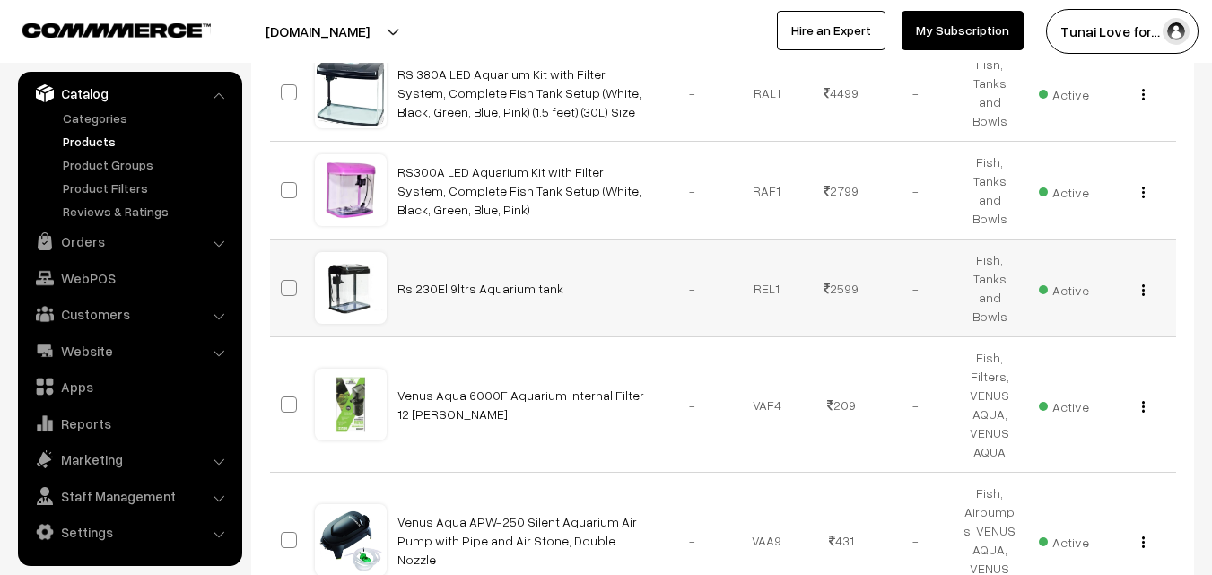
click at [1142, 288] on img "button" at bounding box center [1143, 290] width 3 height 12
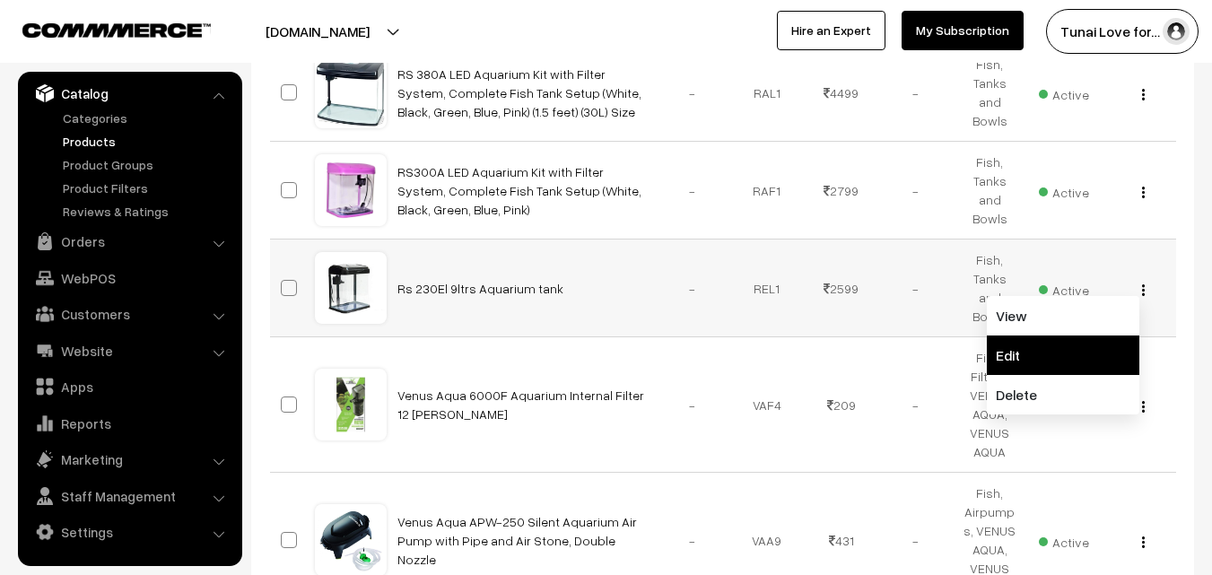
click at [1014, 347] on link "Edit" at bounding box center [1063, 355] width 153 height 39
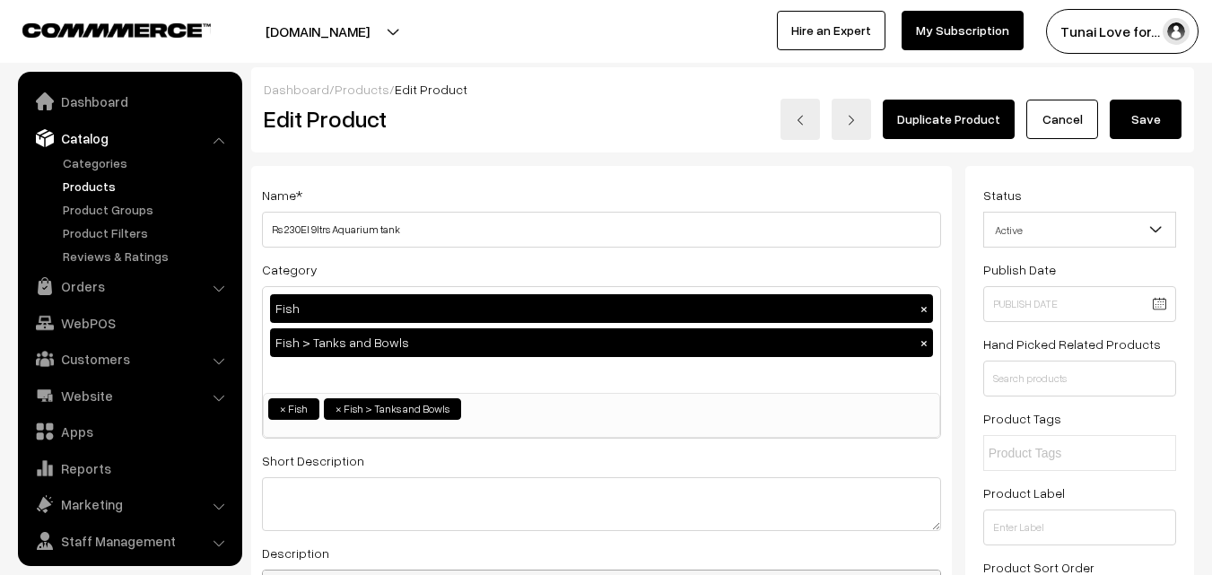
scroll to position [45, 0]
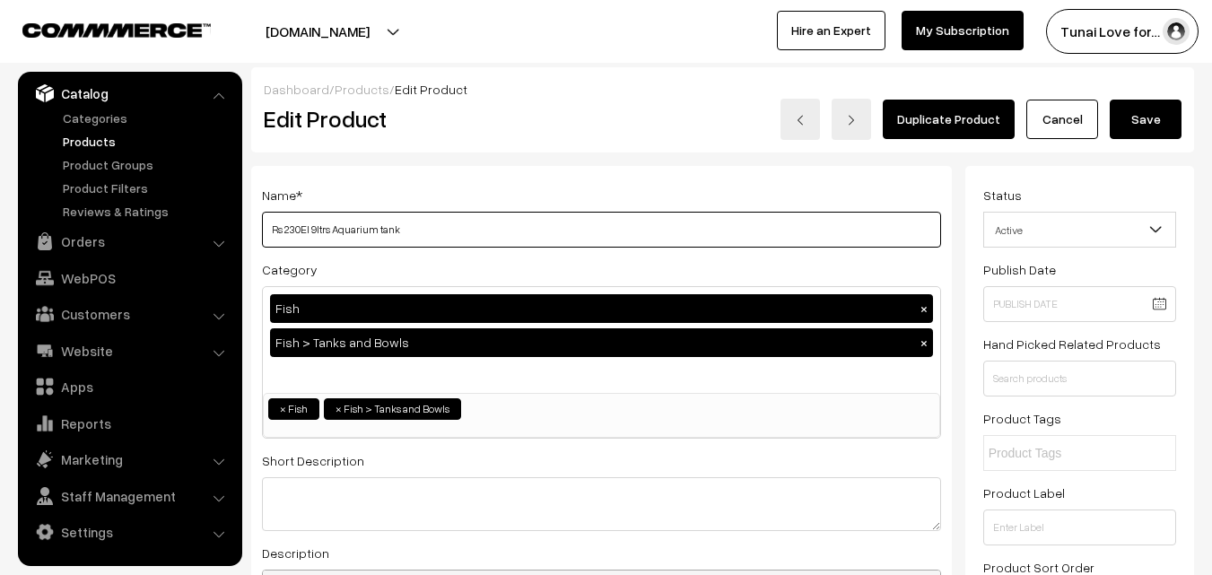
click at [312, 229] on input "Rs 230El 9ltrs Aquarium tank" at bounding box center [601, 230] width 679 height 36
paste input "LED Aquarium Kit with Filter System, Complete Fish Tank Setup (White, Black, Gr…"
type input "Rs 230El LED Aquarium Kit with Filter System, Complete Fish Tank Setup (White, …"
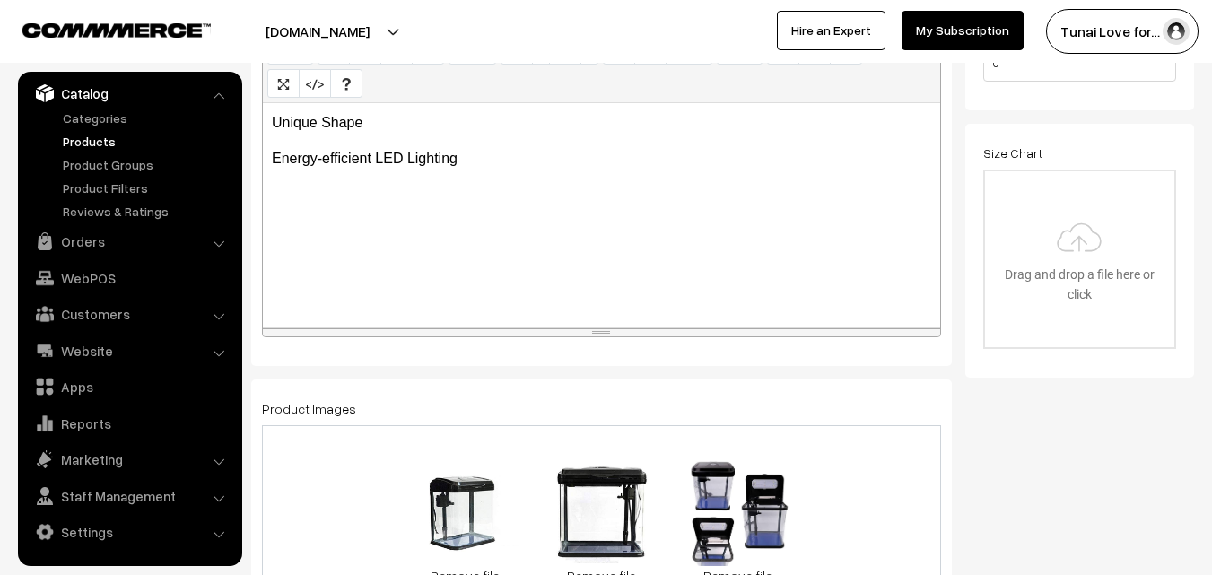
scroll to position [0, 0]
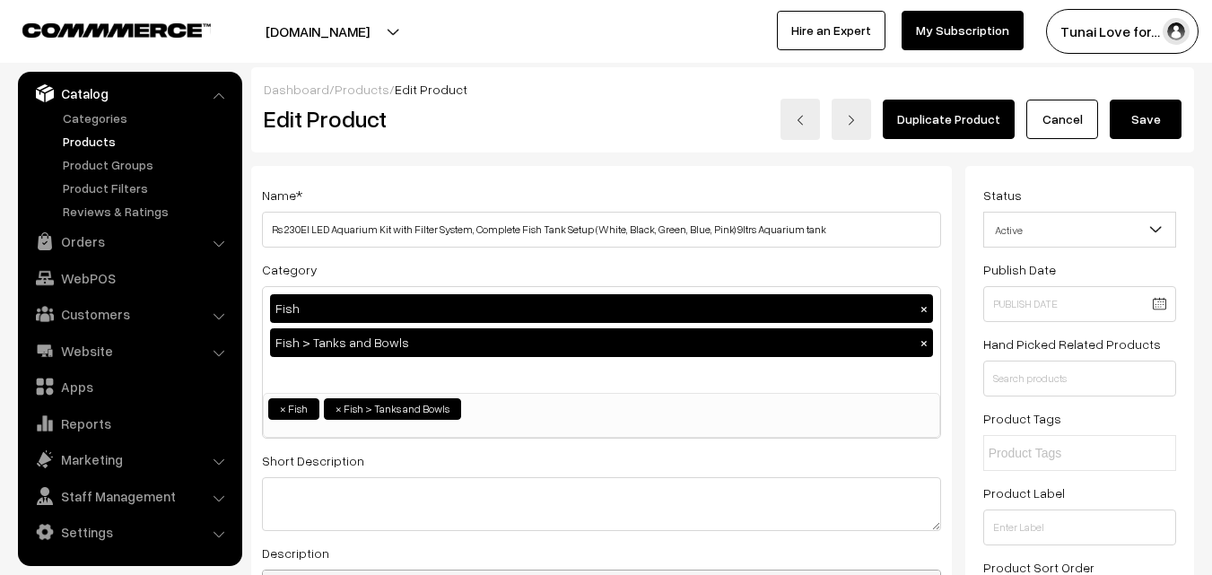
click at [1158, 125] on button "Save" at bounding box center [1146, 119] width 72 height 39
